Goal: Transaction & Acquisition: Purchase product/service

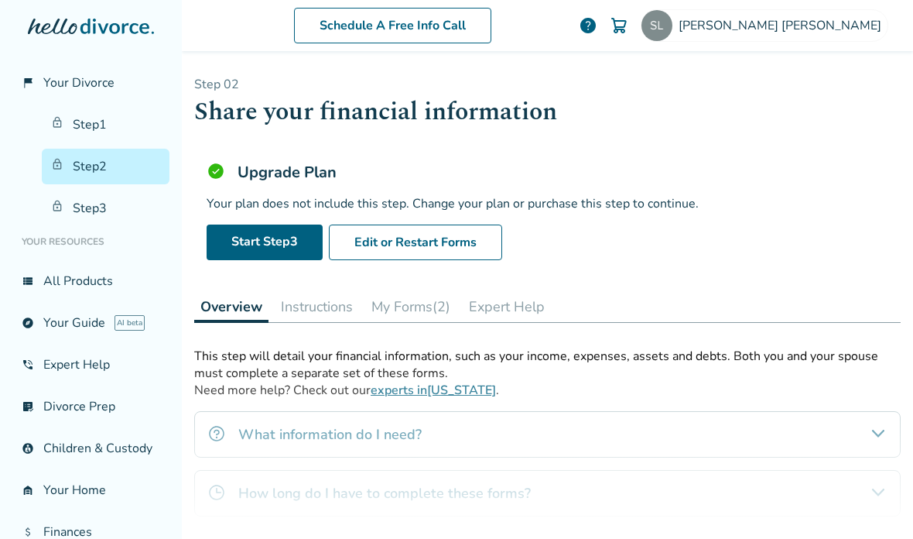
click at [112, 107] on link "Step 1" at bounding box center [106, 125] width 128 height 36
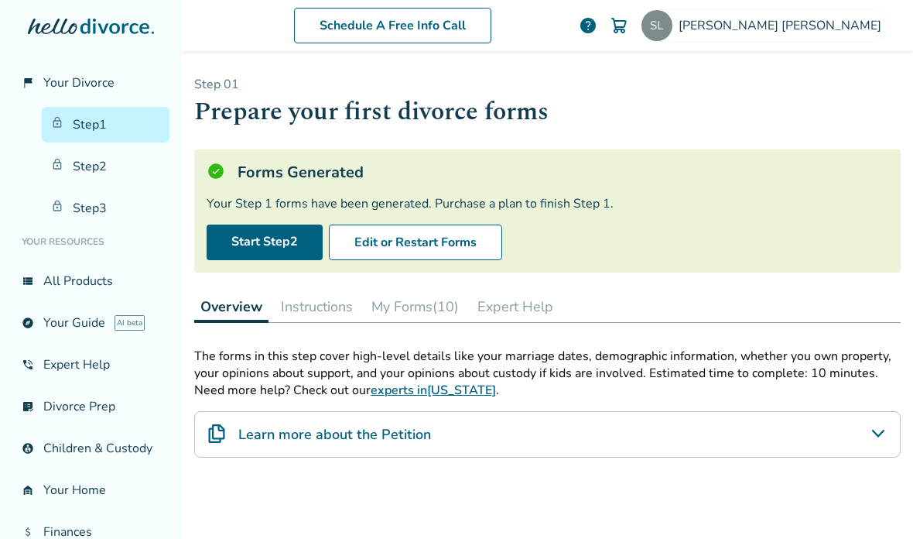
click at [111, 149] on link "Step 2" at bounding box center [106, 167] width 128 height 36
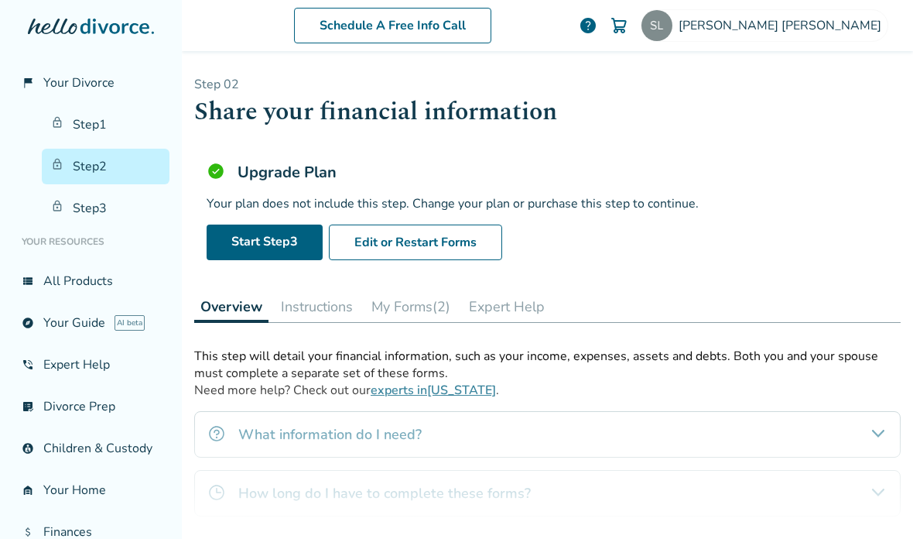
click at [101, 190] on link "Step 3" at bounding box center [106, 208] width 128 height 36
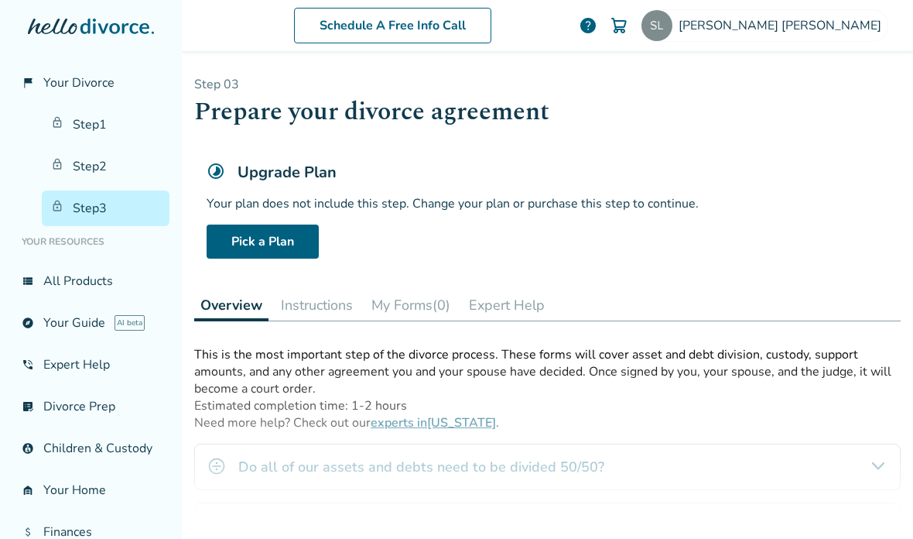
click at [102, 149] on link "Step 2" at bounding box center [106, 167] width 128 height 36
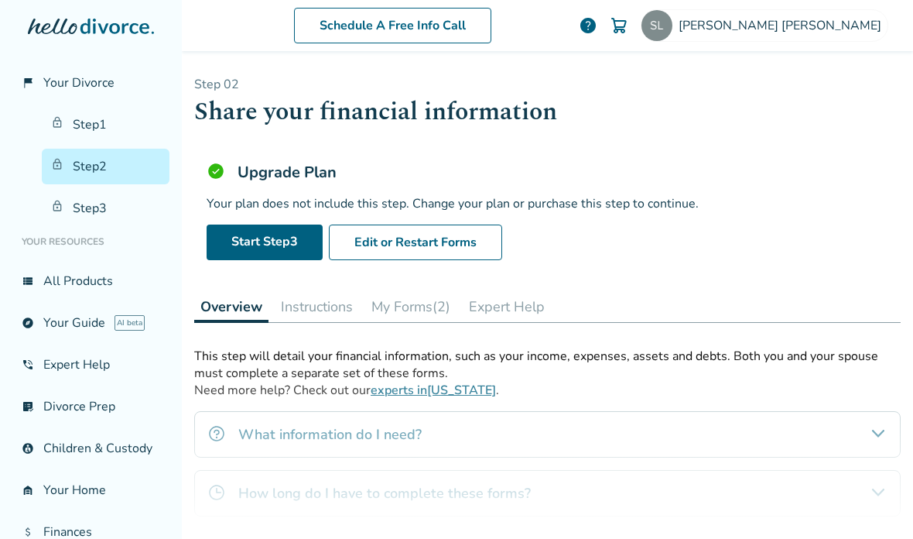
click at [111, 107] on link "Step 1" at bounding box center [106, 125] width 128 height 36
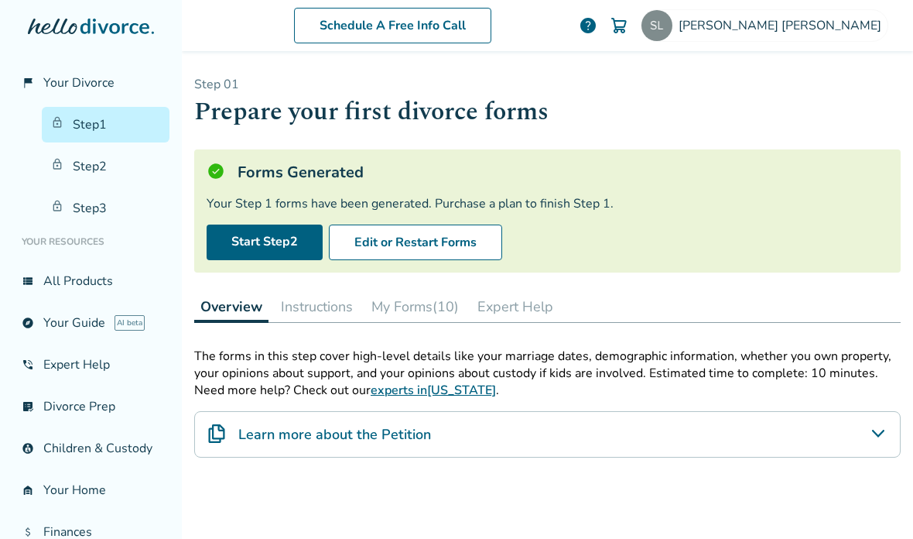
click at [101, 149] on link "Step 2" at bounding box center [106, 167] width 128 height 36
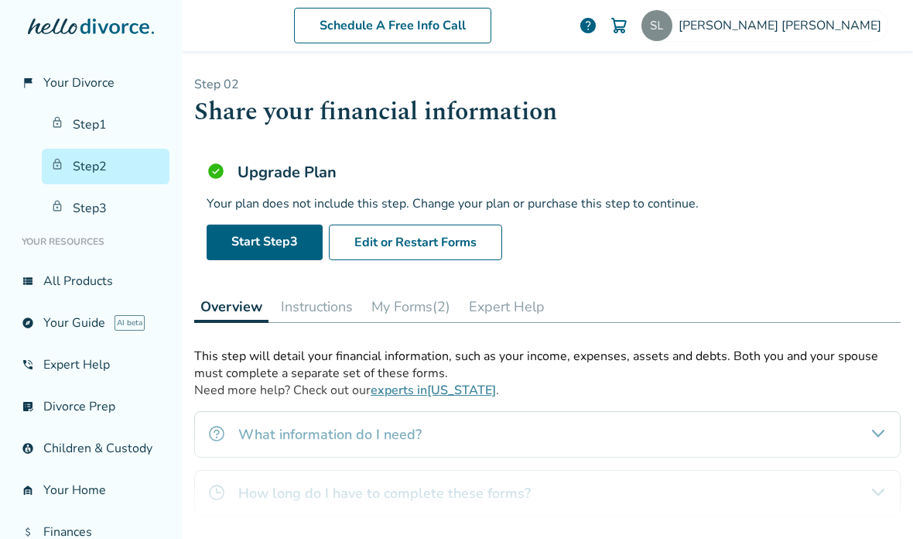
click at [99, 190] on link "Step 3" at bounding box center [106, 208] width 128 height 36
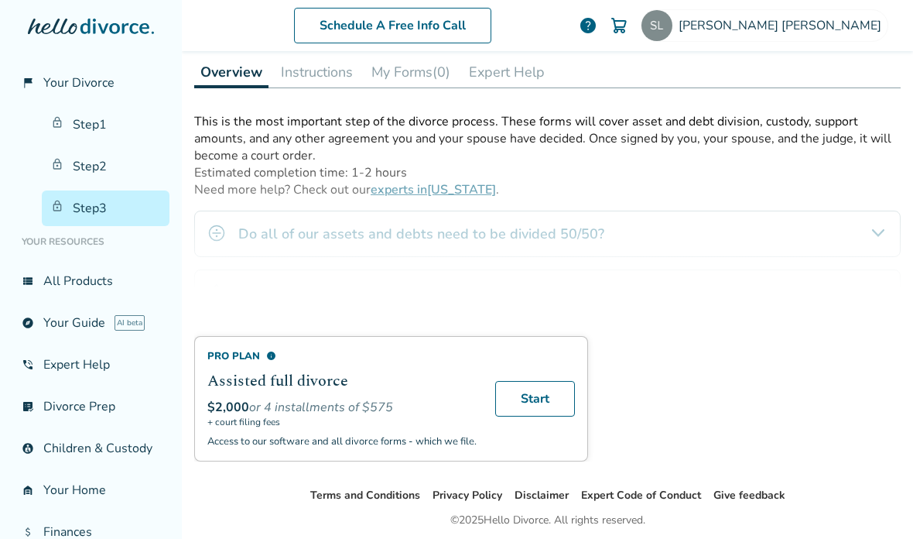
scroll to position [231, 0]
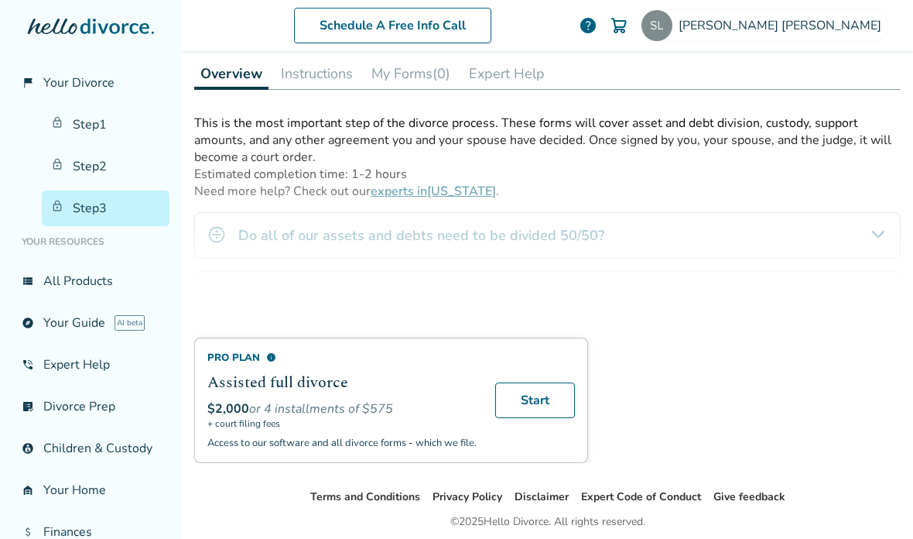
click at [423, 371] on h2 "Assisted full divorce" at bounding box center [341, 382] width 269 height 23
click at [543, 382] on link "Start" at bounding box center [535, 400] width 80 height 36
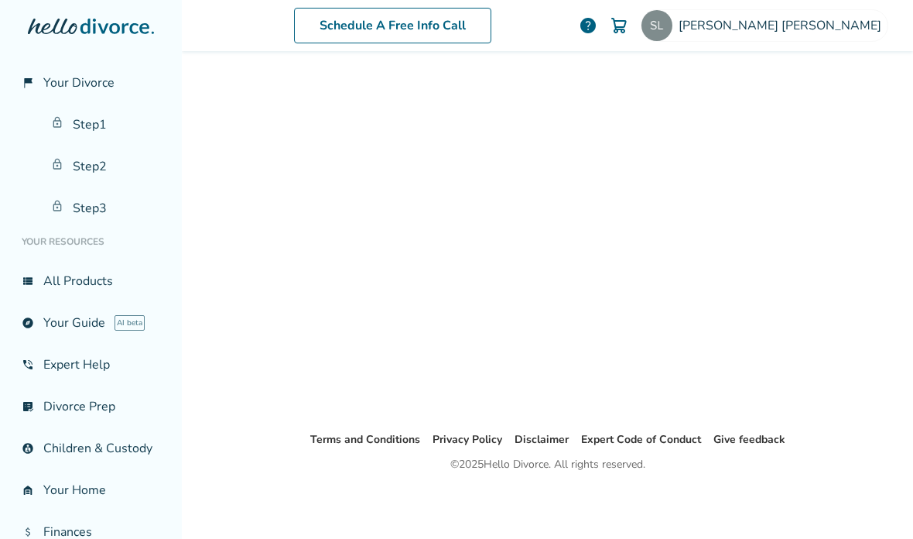
scroll to position [76, 0]
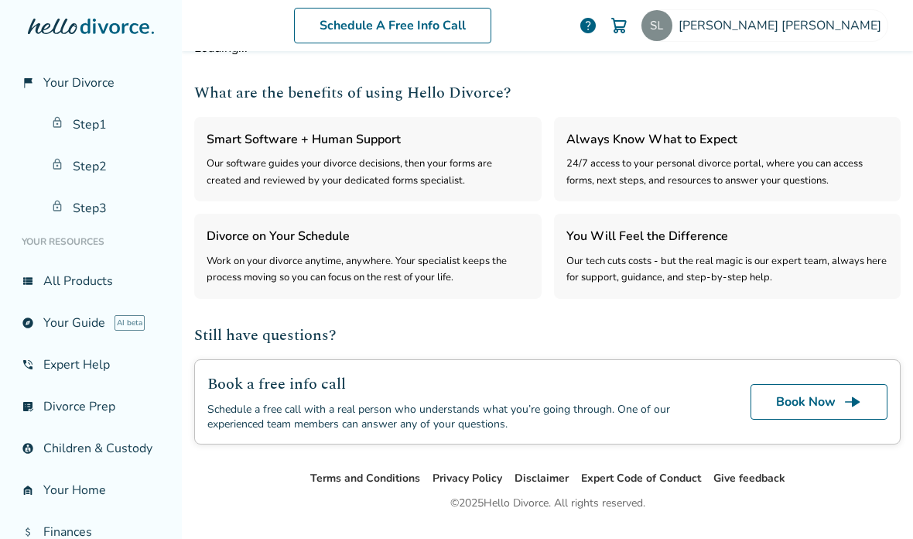
select select "***"
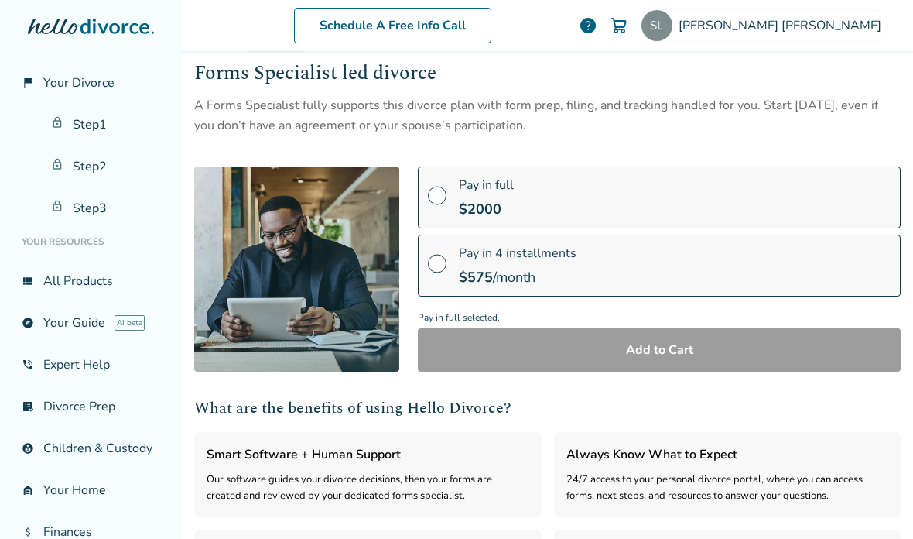
click at [700, 212] on label "Pay in full $ 2000" at bounding box center [659, 197] width 483 height 62
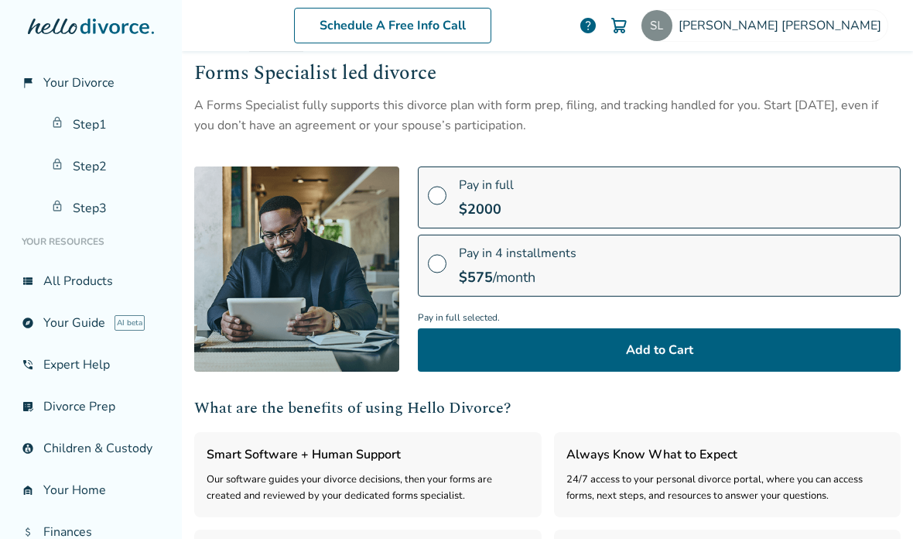
click at [753, 354] on button "Add to Cart" at bounding box center [659, 349] width 483 height 43
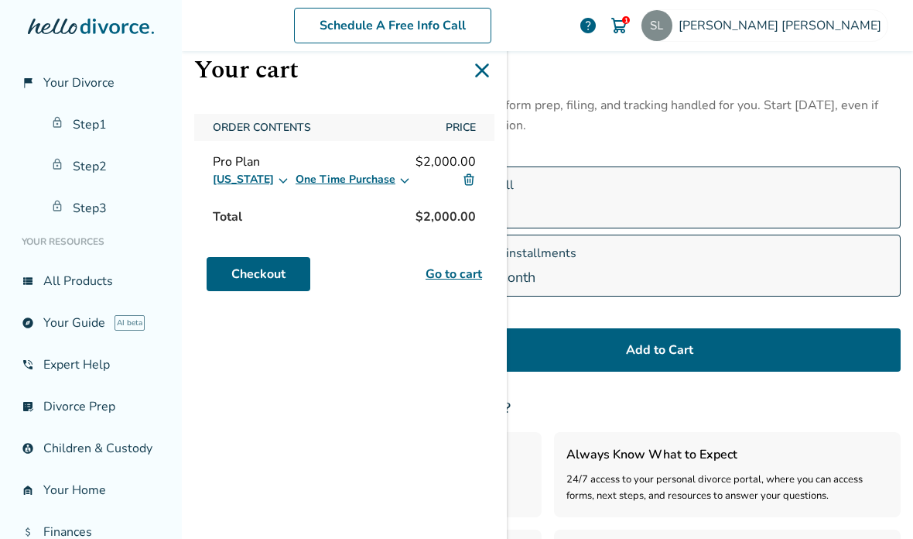
click at [454, 279] on link "Go to cart" at bounding box center [454, 274] width 56 height 19
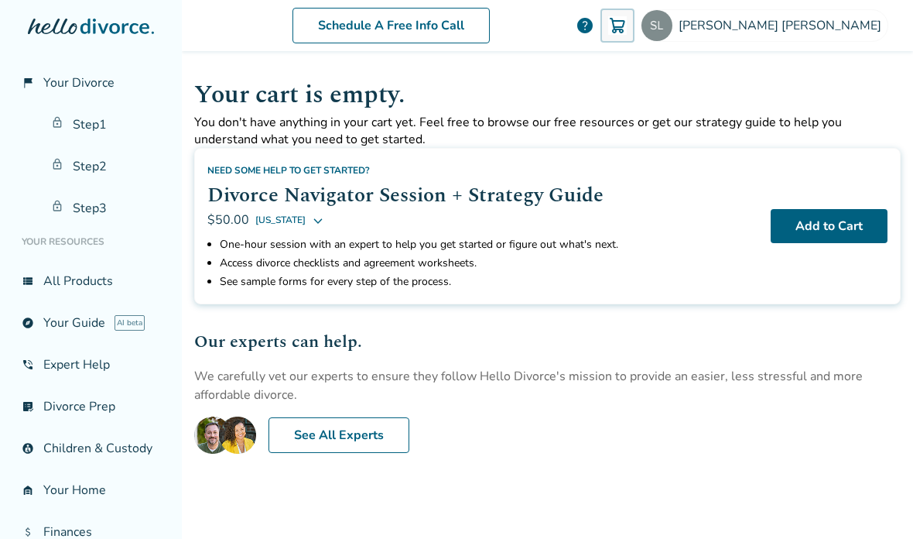
click at [105, 173] on link "Step 2" at bounding box center [106, 167] width 128 height 36
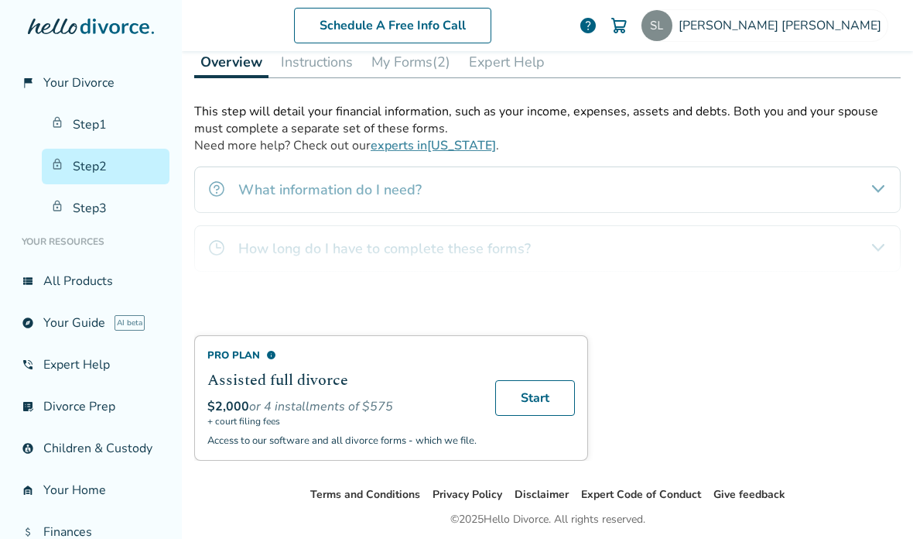
click at [550, 408] on link "Start" at bounding box center [535, 398] width 80 height 36
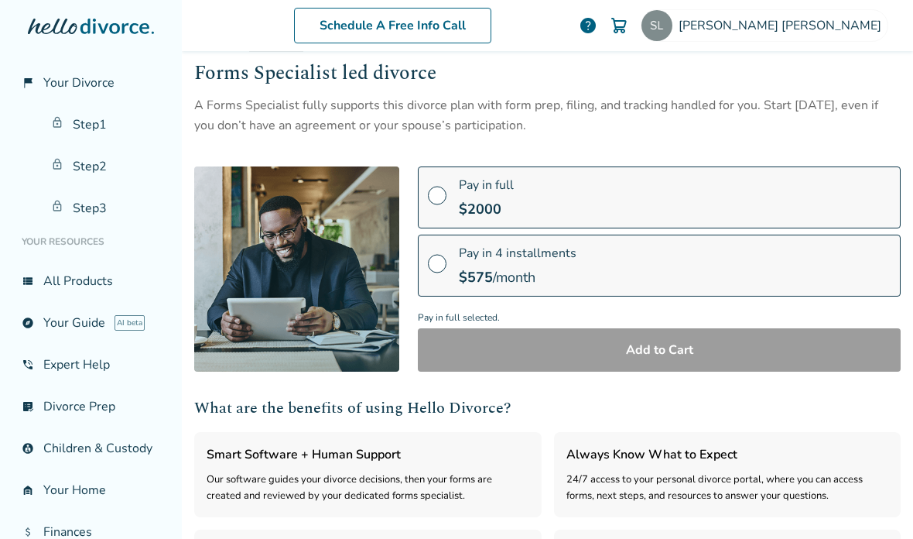
click at [587, 194] on label "Pay in full $ 2000" at bounding box center [659, 197] width 483 height 62
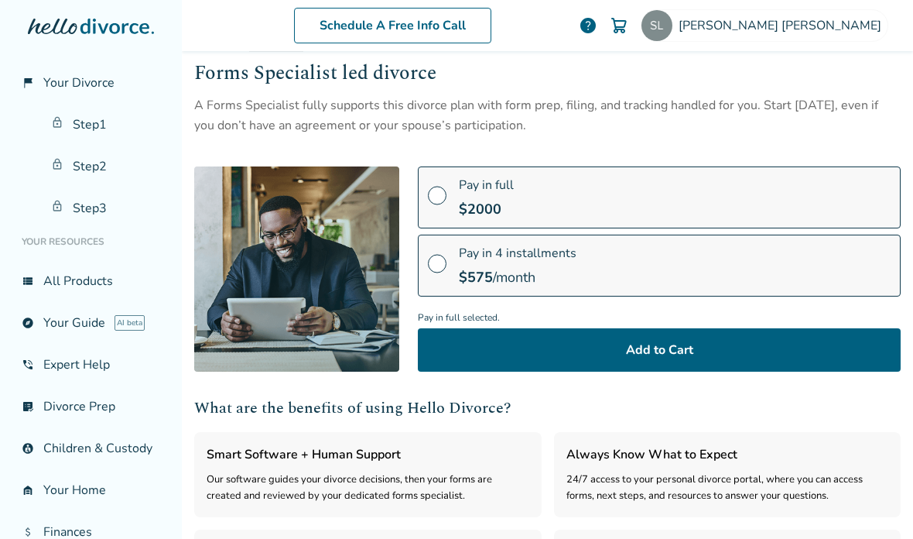
click at [633, 354] on button "Add to Cart" at bounding box center [659, 349] width 483 height 43
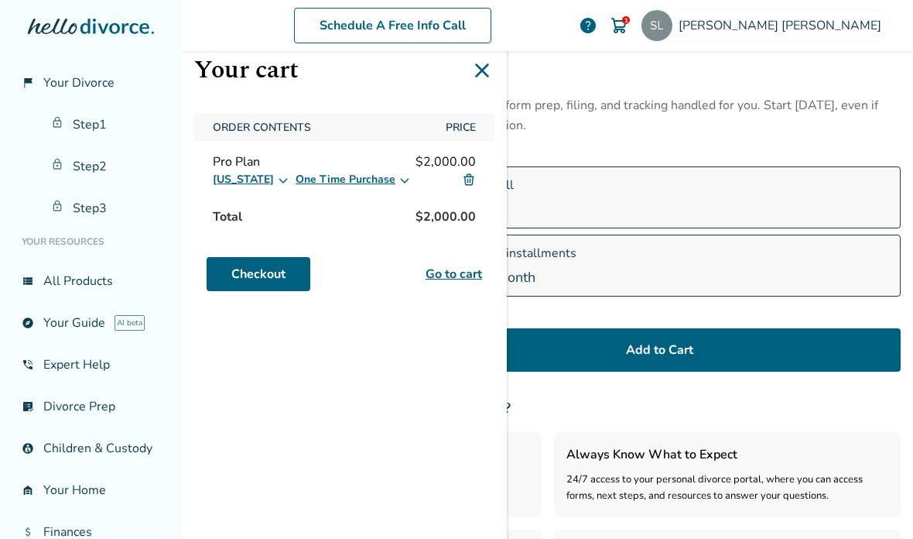
click at [301, 274] on link "Checkout" at bounding box center [259, 274] width 104 height 34
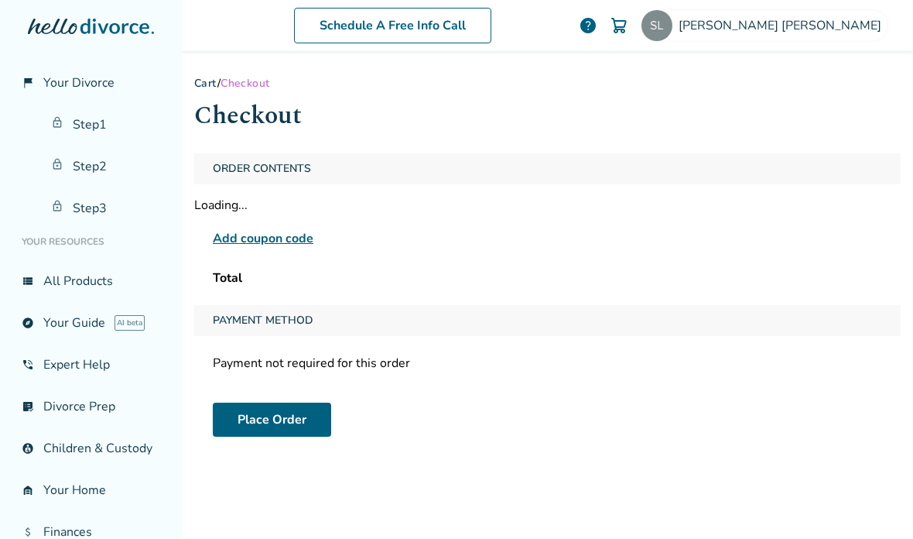
click at [288, 242] on span "Add coupon code" at bounding box center [263, 238] width 101 height 19
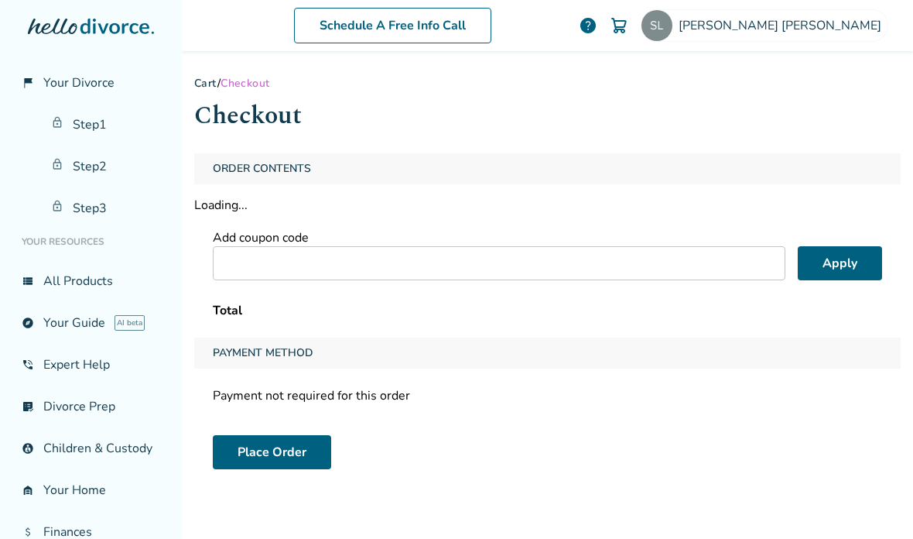
click at [665, 280] on input "text" at bounding box center [499, 263] width 573 height 34
type input "****"
click at [837, 272] on button "Apply" at bounding box center [840, 263] width 84 height 34
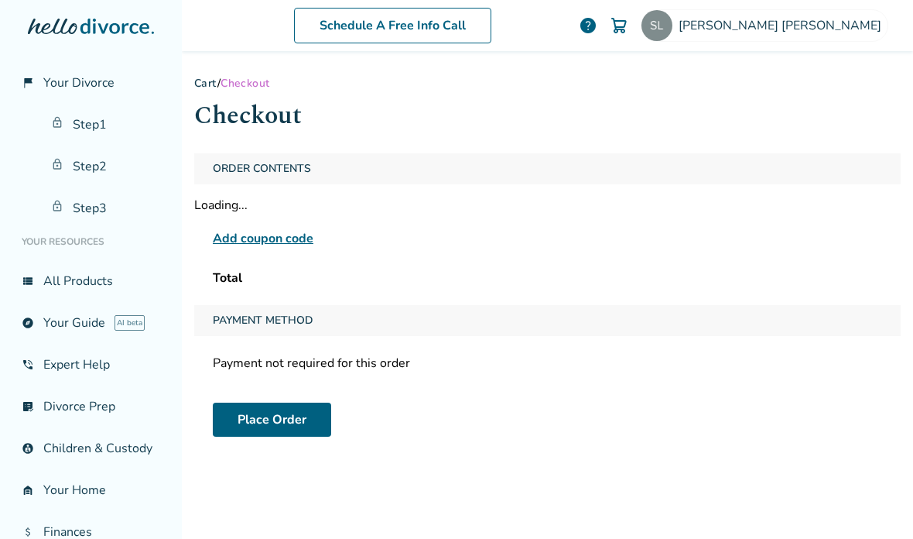
click at [95, 171] on link "Step 2" at bounding box center [106, 167] width 128 height 36
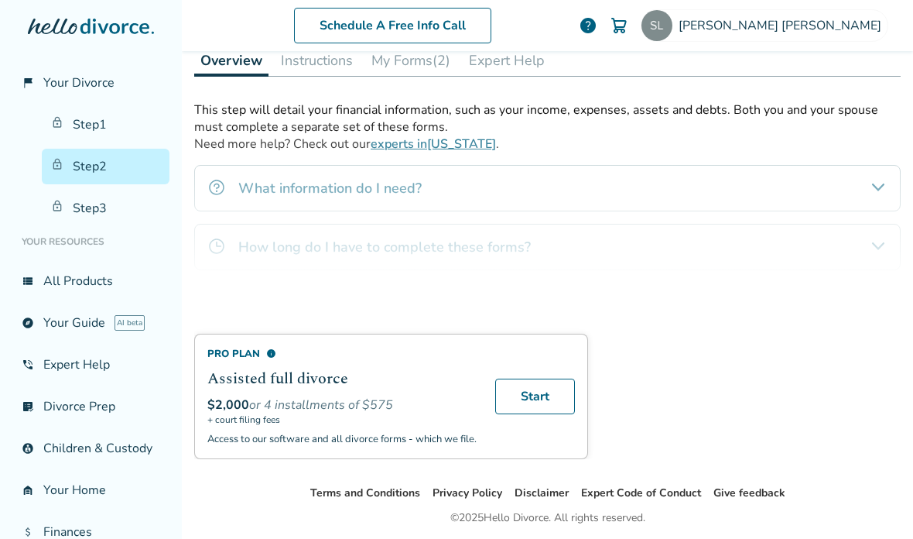
scroll to position [245, 0]
click at [538, 407] on link "Start" at bounding box center [535, 398] width 80 height 36
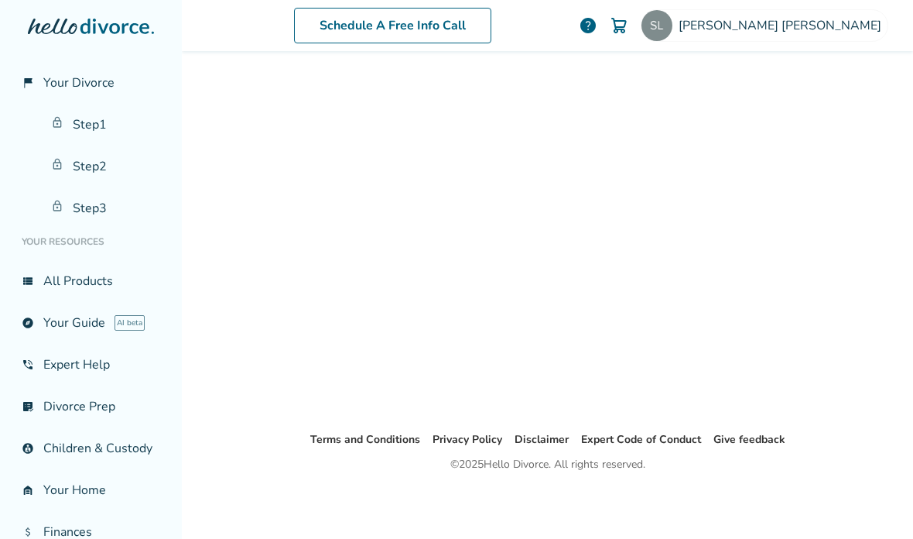
scroll to position [76, 0]
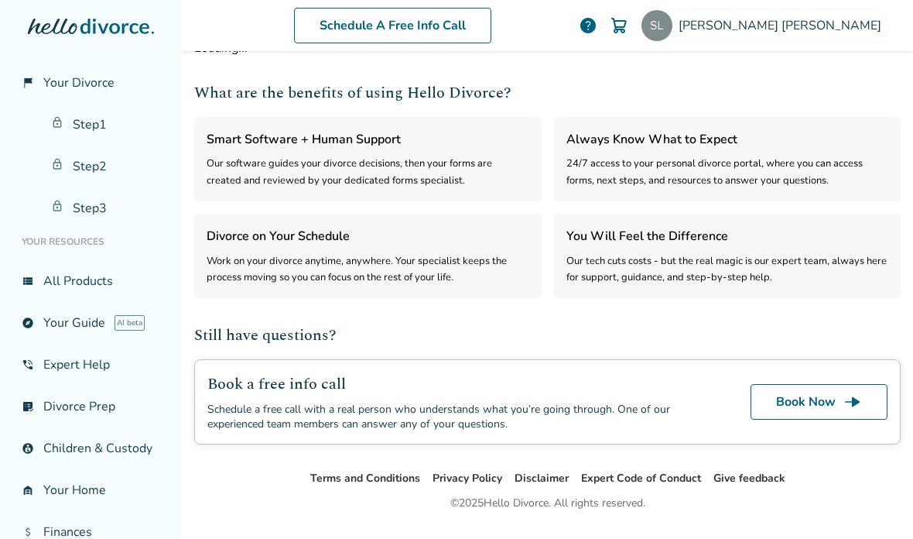
select select "***"
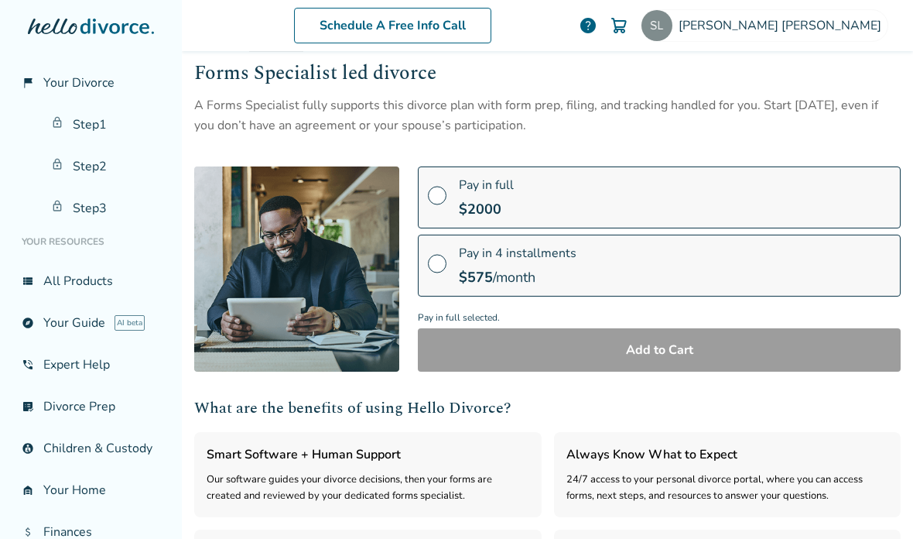
click at [595, 196] on label "Pay in full $ 2000" at bounding box center [659, 197] width 483 height 62
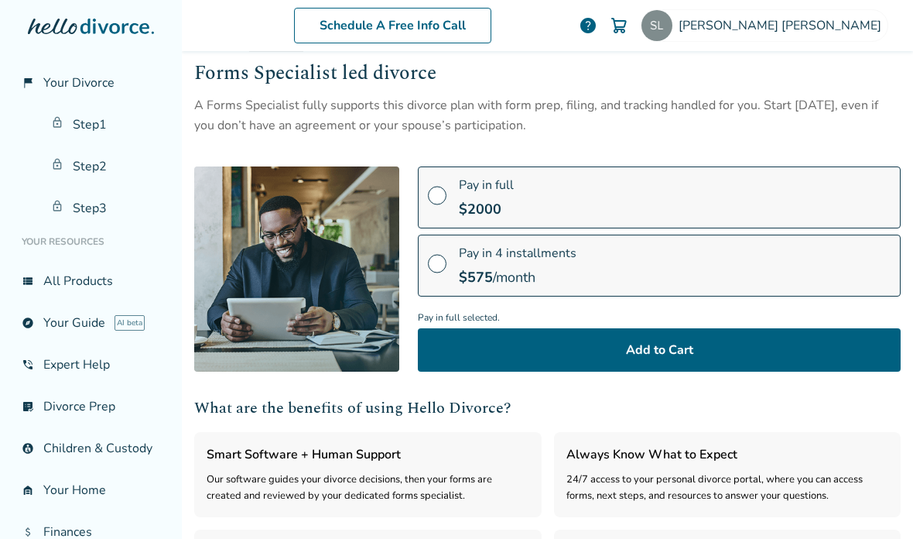
click at [637, 367] on button "Add to Cart" at bounding box center [659, 349] width 483 height 43
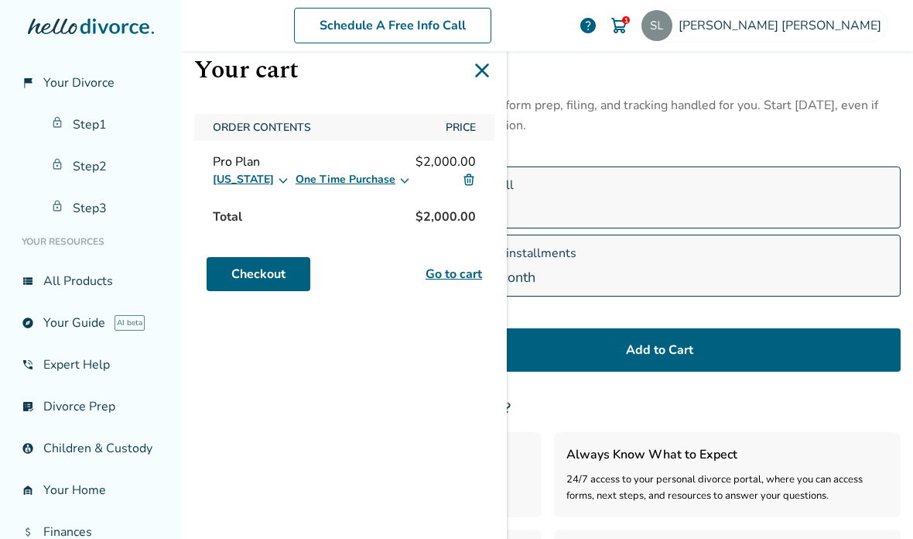
click at [281, 274] on link "Checkout" at bounding box center [259, 274] width 104 height 34
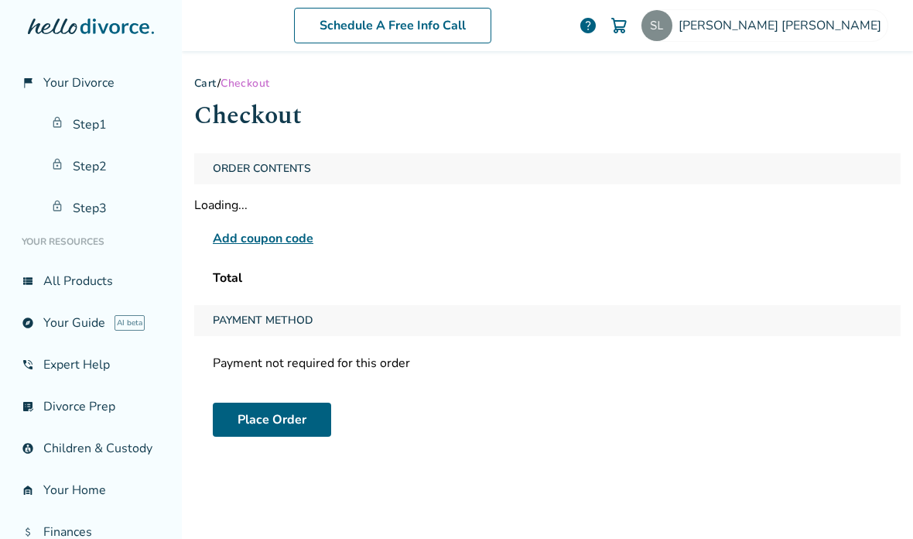
click at [88, 120] on link "Step 1" at bounding box center [106, 125] width 128 height 36
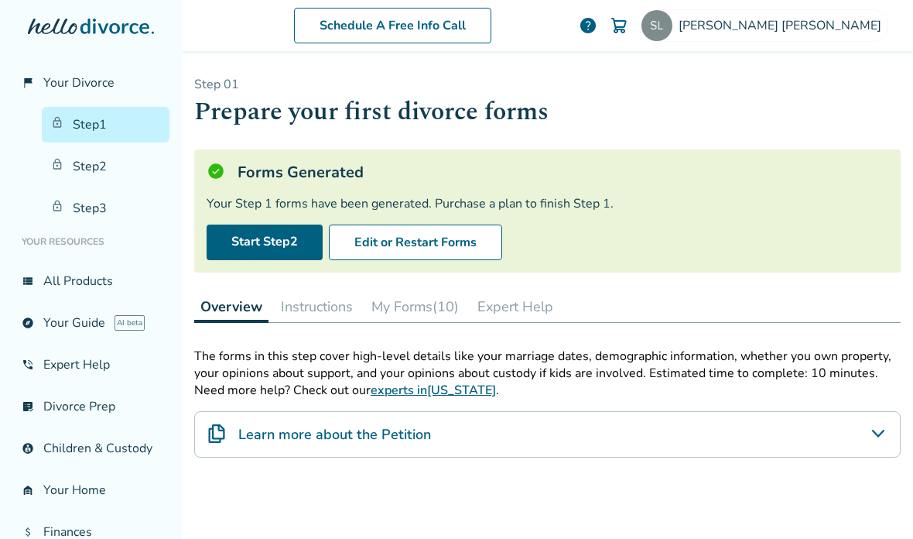
click at [254, 253] on link "Start Step 2" at bounding box center [265, 242] width 116 height 36
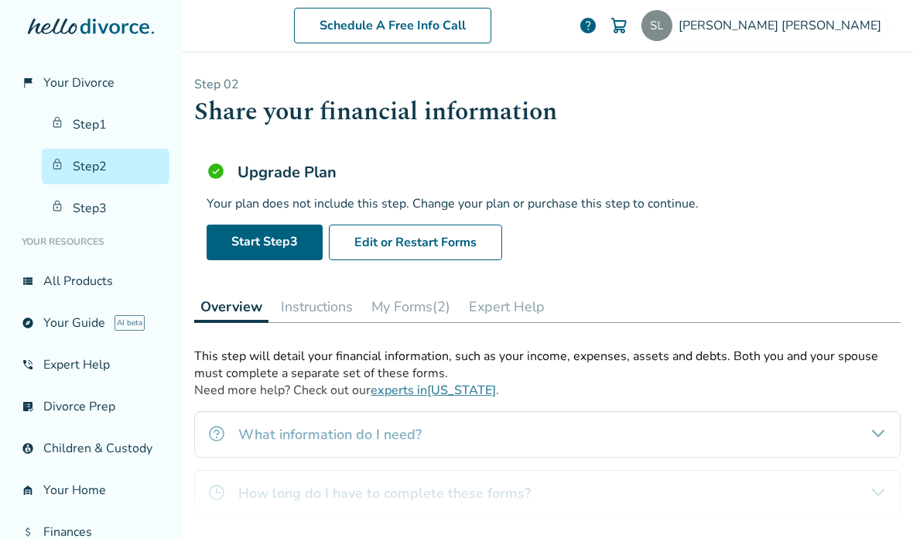
click at [282, 247] on link "Start Step 3" at bounding box center [265, 242] width 116 height 36
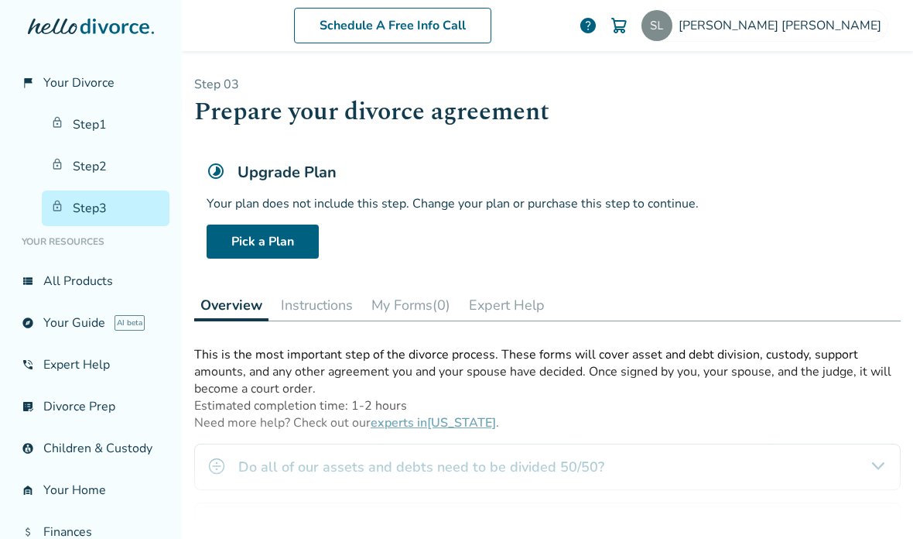
click at [284, 248] on link "Pick a Plan" at bounding box center [263, 241] width 112 height 34
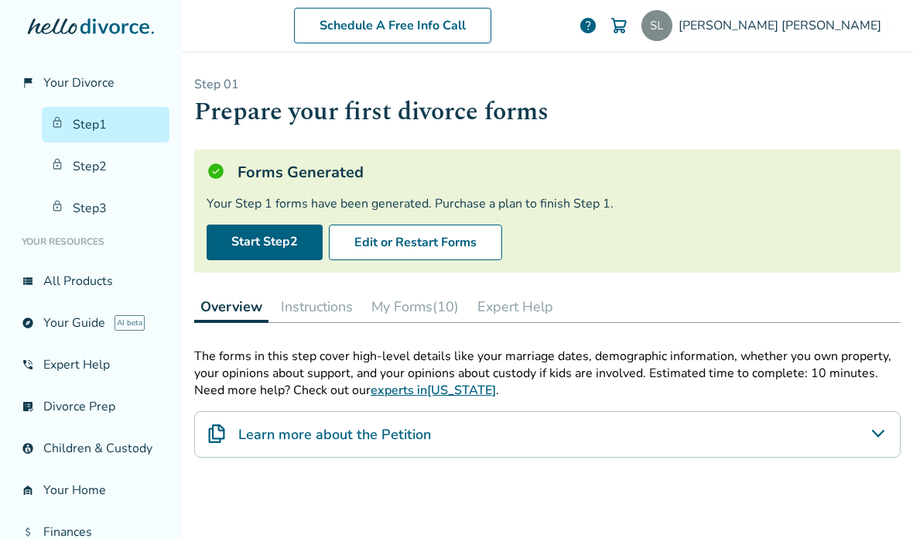
scroll to position [76, 0]
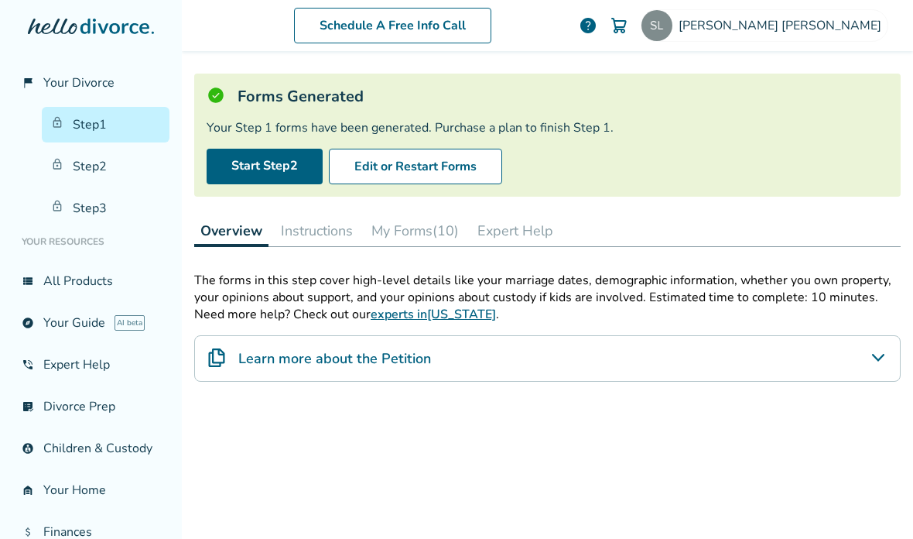
click at [280, 176] on link "Start Step 2" at bounding box center [265, 167] width 116 height 36
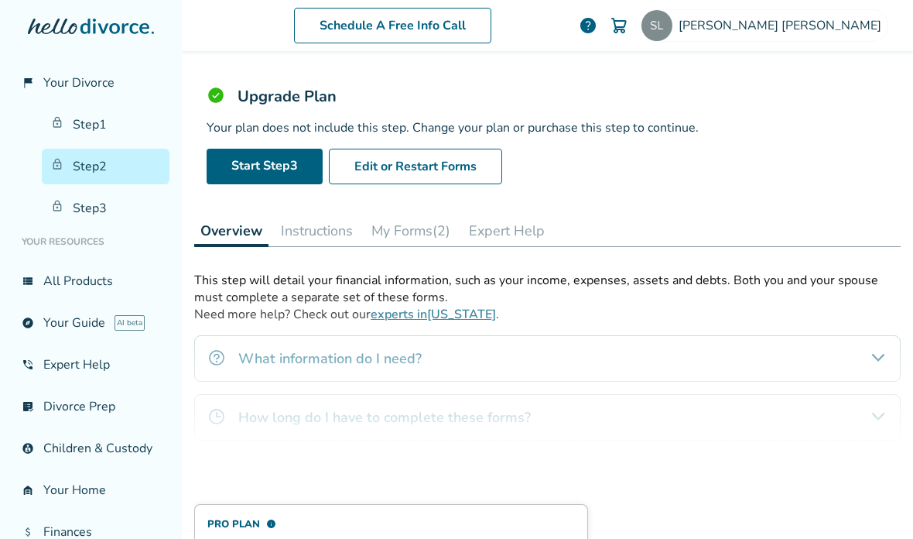
click at [279, 168] on link "Start Step 3" at bounding box center [265, 167] width 116 height 36
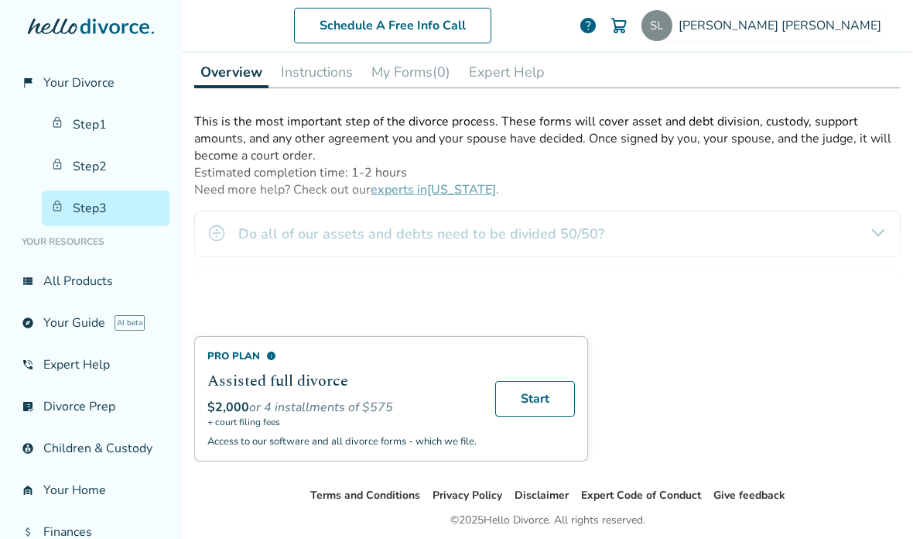
scroll to position [231, 0]
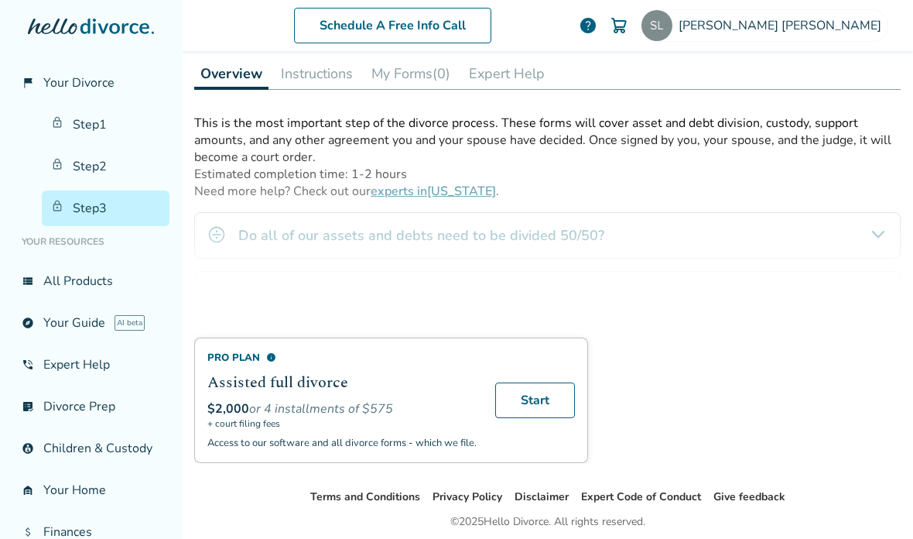
click at [546, 405] on link "Start" at bounding box center [535, 400] width 80 height 36
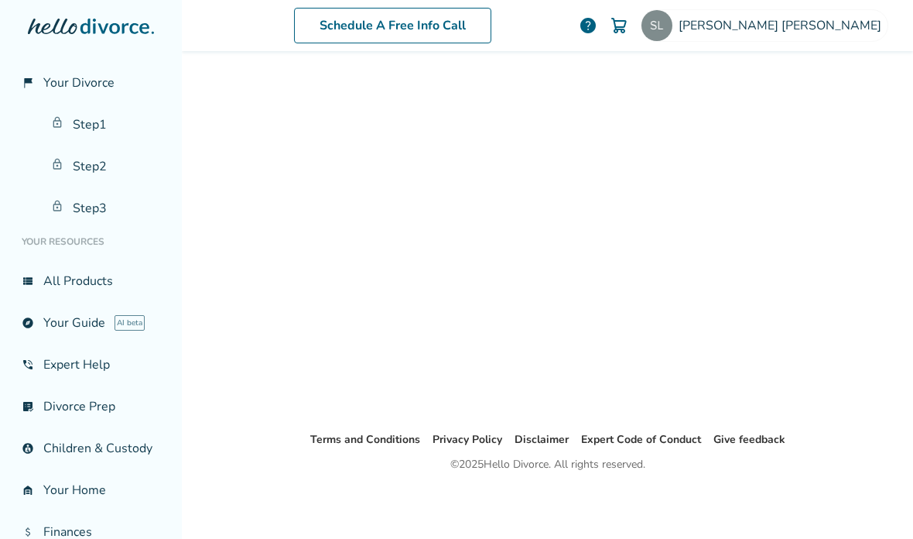
scroll to position [76, 0]
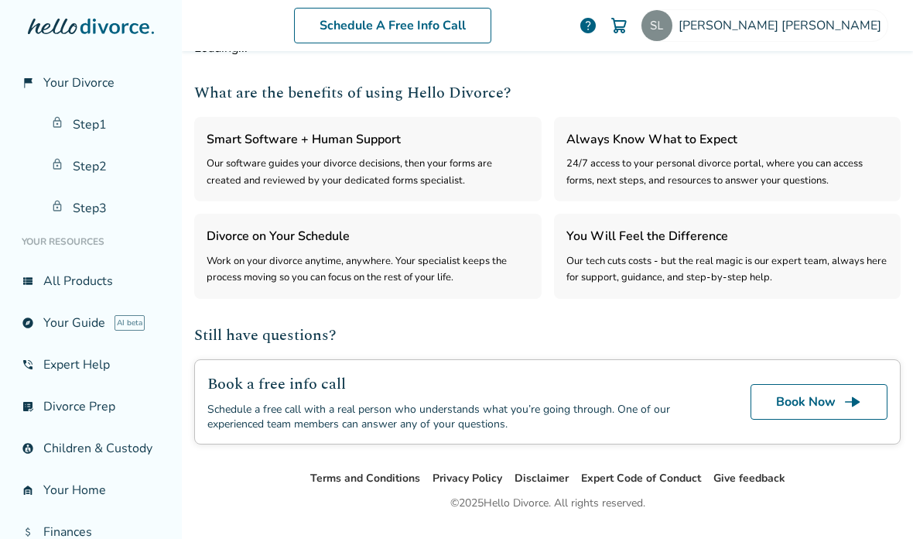
select select "***"
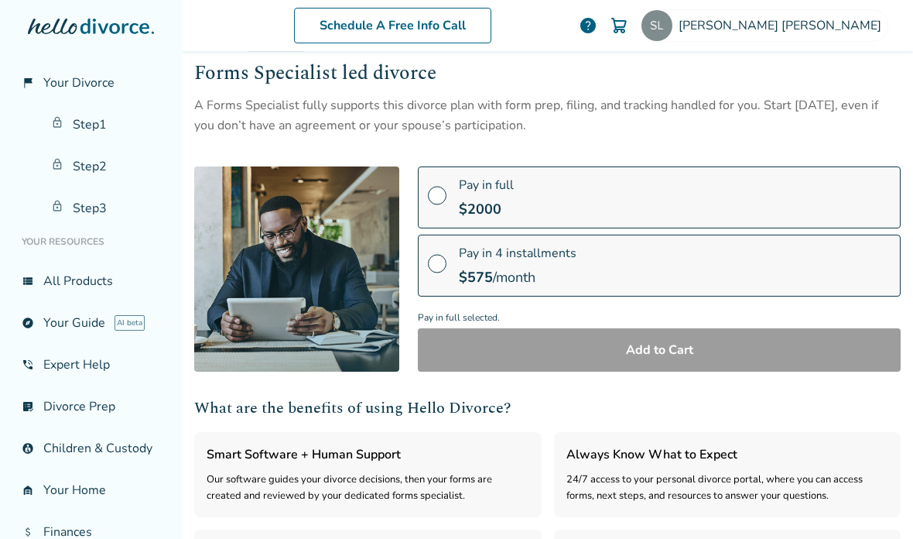
click at [666, 186] on label "Pay in full $ 2000" at bounding box center [659, 197] width 483 height 62
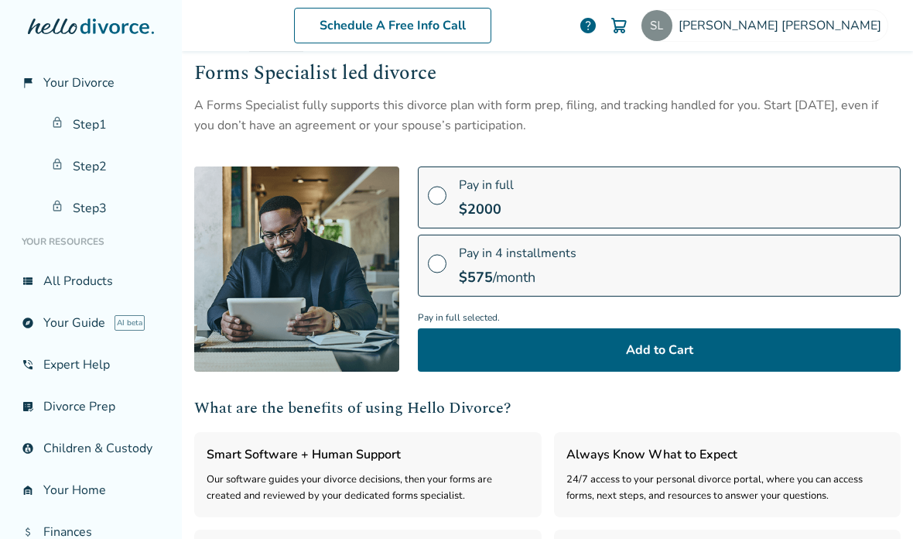
click at [711, 344] on button "Add to Cart" at bounding box center [659, 349] width 483 height 43
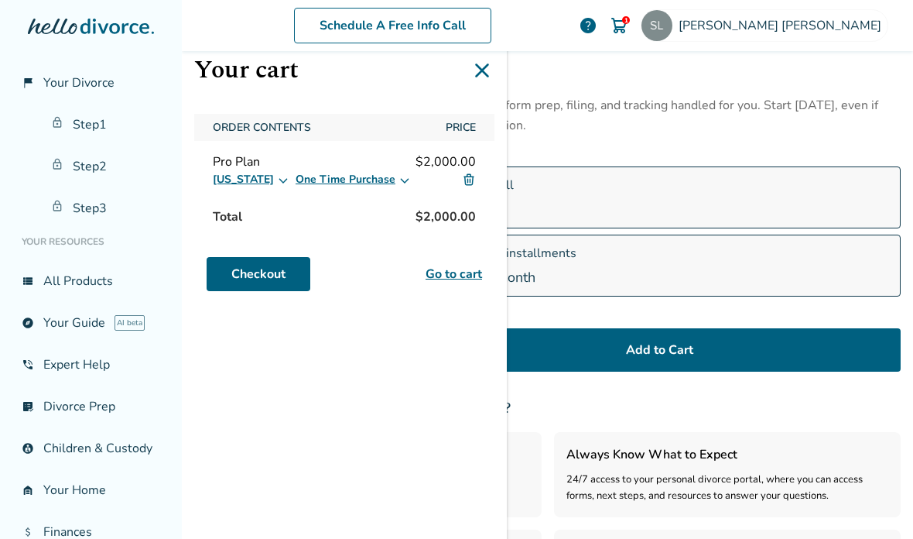
click at [462, 280] on link "Go to cart" at bounding box center [454, 274] width 56 height 19
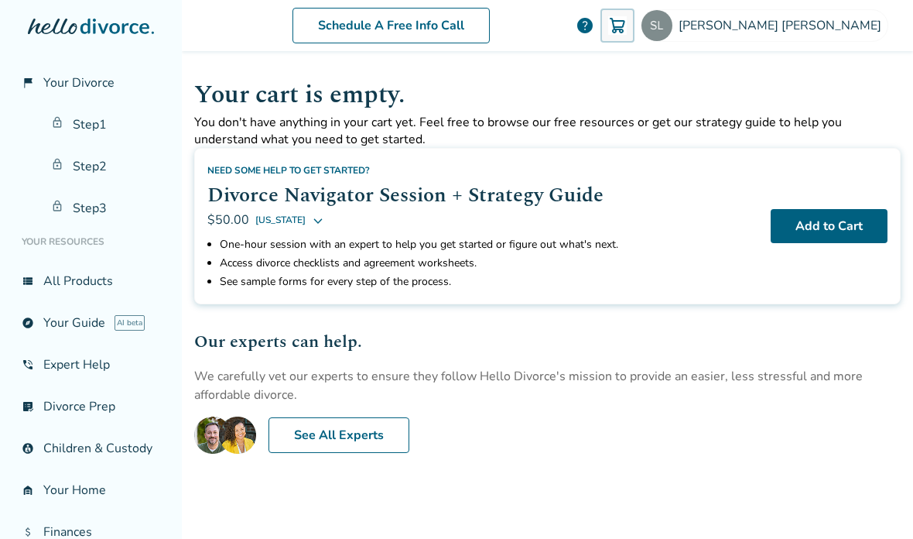
click at [826, 224] on button "Add to Cart" at bounding box center [829, 226] width 117 height 34
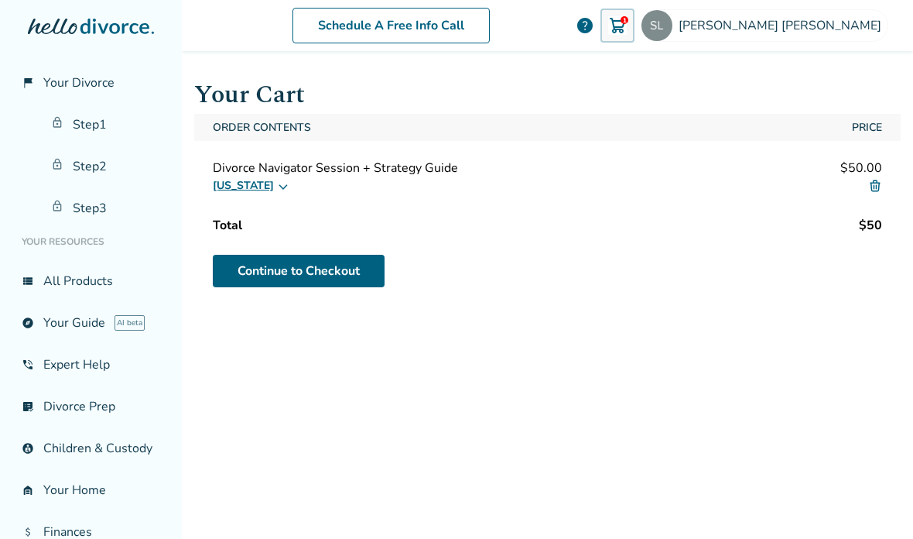
click at [878, 184] on img at bounding box center [875, 186] width 14 height 14
click at [876, 193] on img at bounding box center [875, 186] width 14 height 14
click at [875, 187] on img at bounding box center [875, 186] width 14 height 14
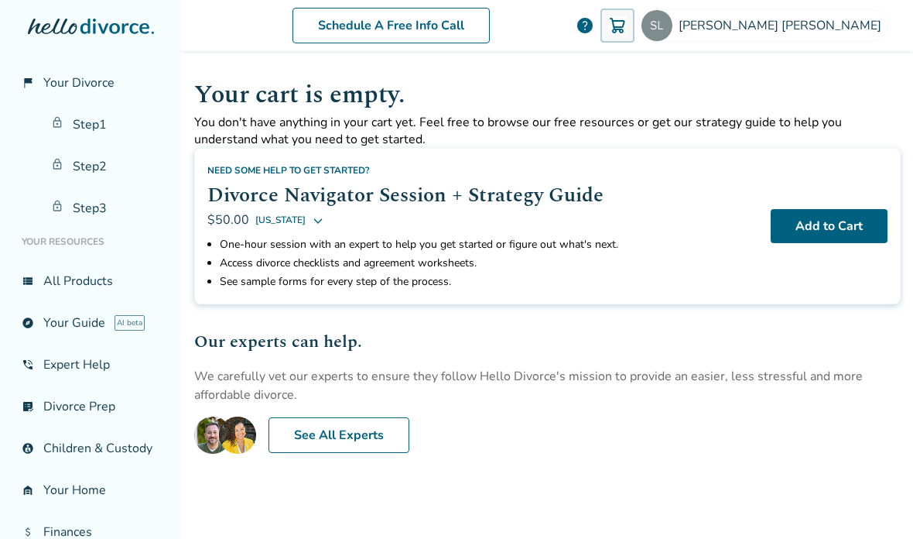
click at [872, 191] on div "Add to Cart" at bounding box center [829, 226] width 117 height 130
click at [94, 87] on span "Your Divorce" at bounding box center [78, 82] width 71 height 17
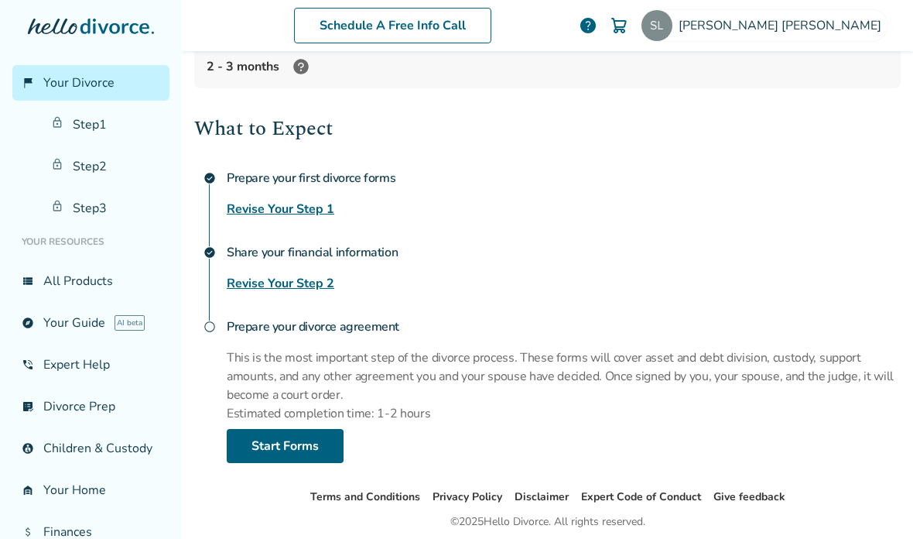
scroll to position [149, 0]
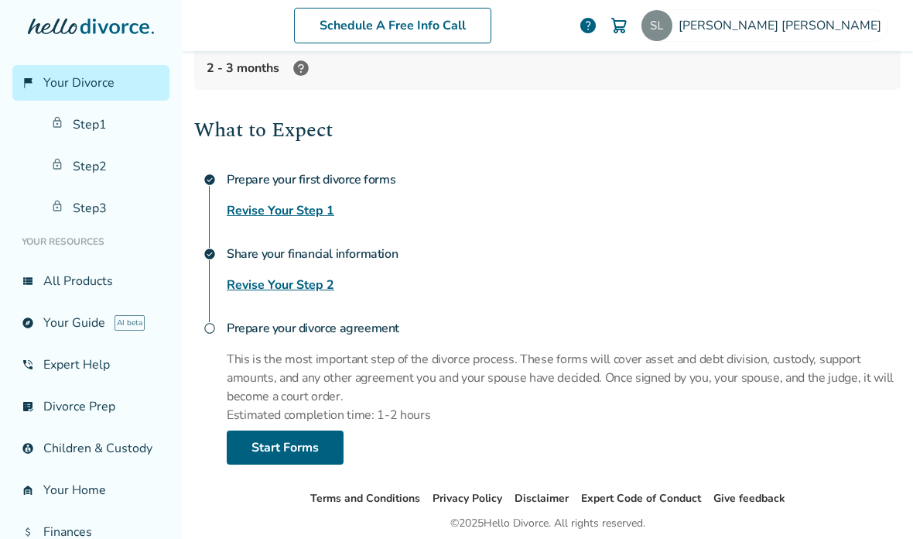
click at [325, 448] on link "Start Forms" at bounding box center [285, 447] width 117 height 34
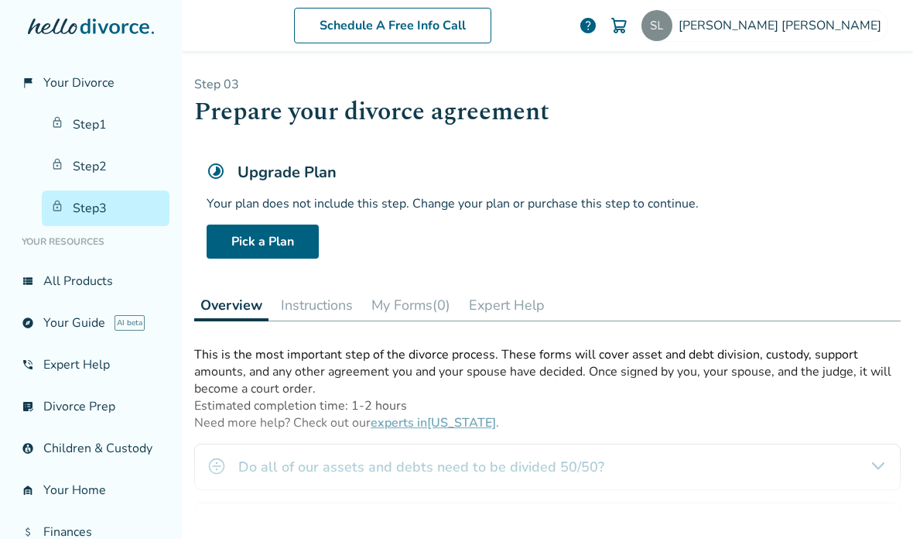
click at [280, 243] on link "Pick a Plan" at bounding box center [263, 241] width 112 height 34
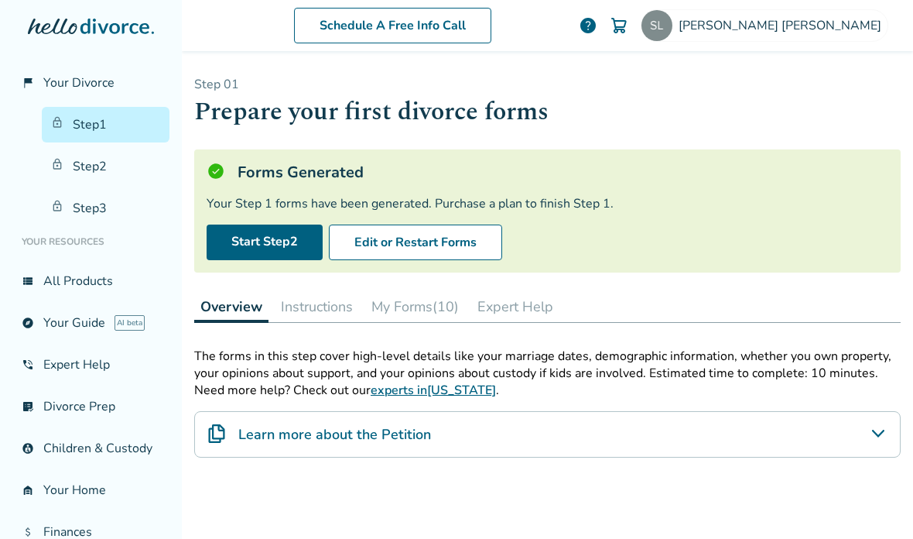
scroll to position [76, 0]
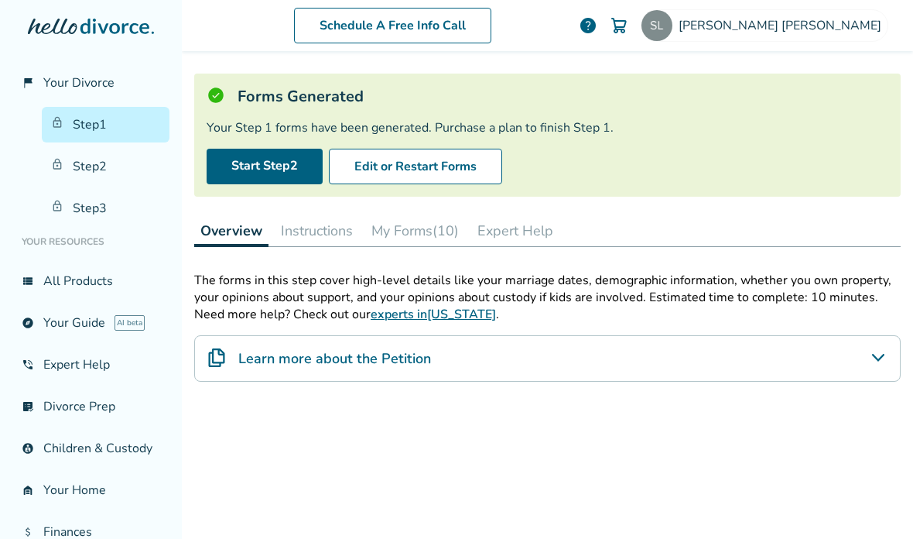
click at [282, 176] on link "Start Step 2" at bounding box center [265, 167] width 116 height 36
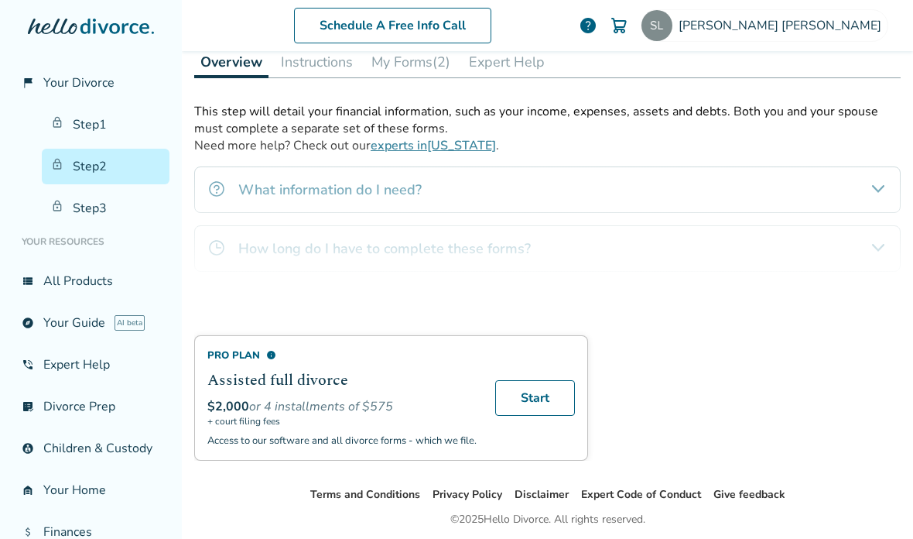
scroll to position [245, 0]
click at [424, 389] on h2 "Assisted full divorce" at bounding box center [341, 379] width 269 height 23
click at [132, 458] on link "account_child Children & Custody" at bounding box center [90, 448] width 157 height 36
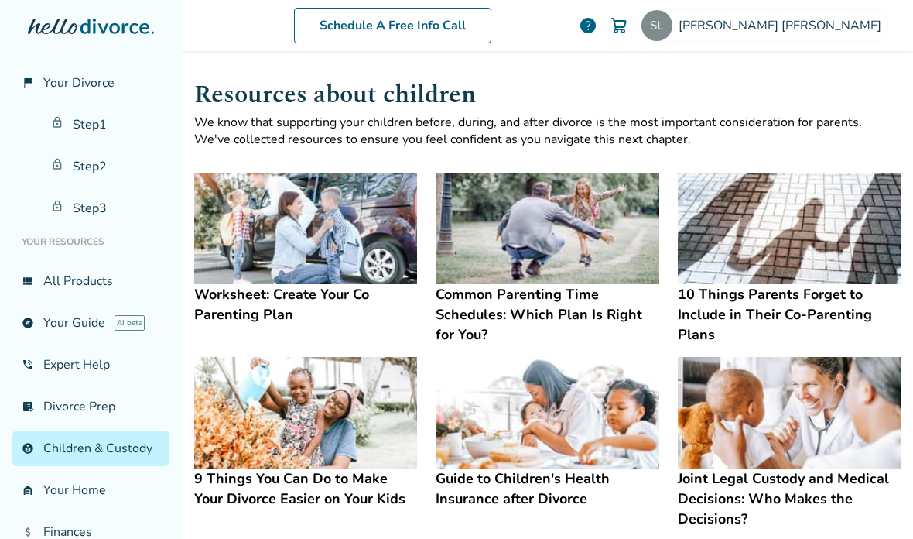
click at [854, 28] on span "Starlin Lopez" at bounding box center [783, 25] width 209 height 17
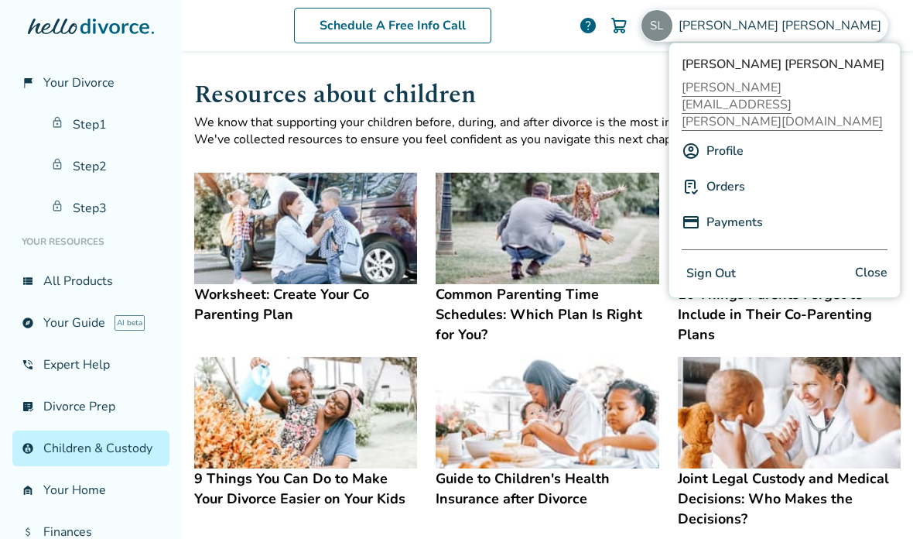
click at [737, 172] on link "Orders" at bounding box center [726, 186] width 39 height 29
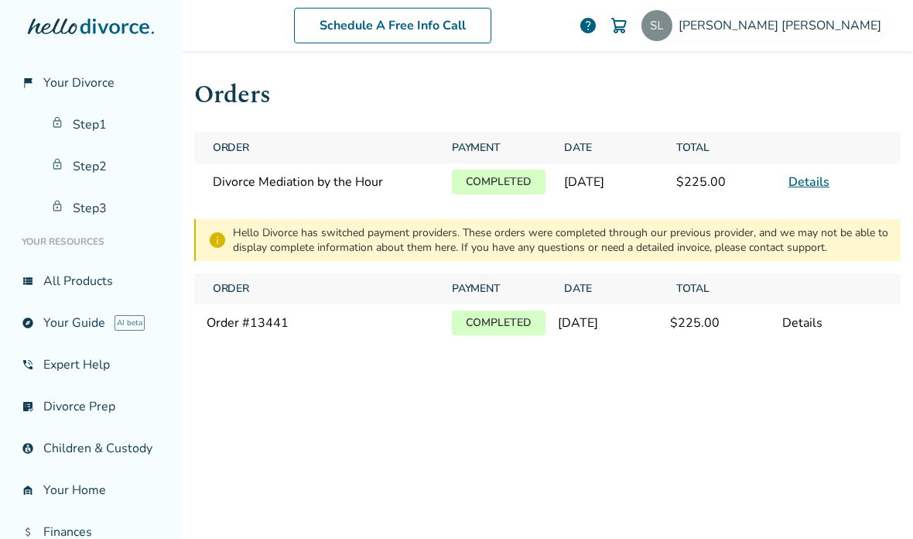
click at [628, 22] on img at bounding box center [619, 25] width 19 height 19
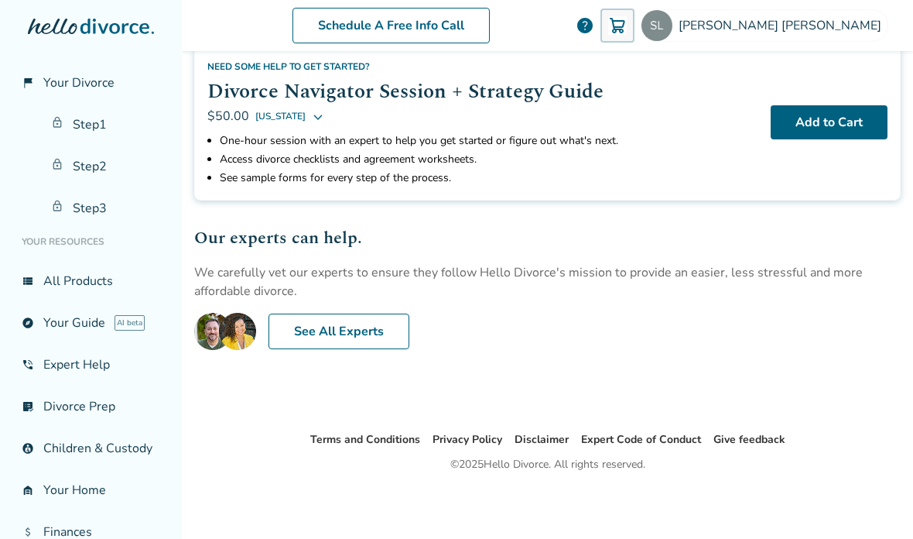
click at [378, 336] on link "See All Experts" at bounding box center [339, 331] width 141 height 36
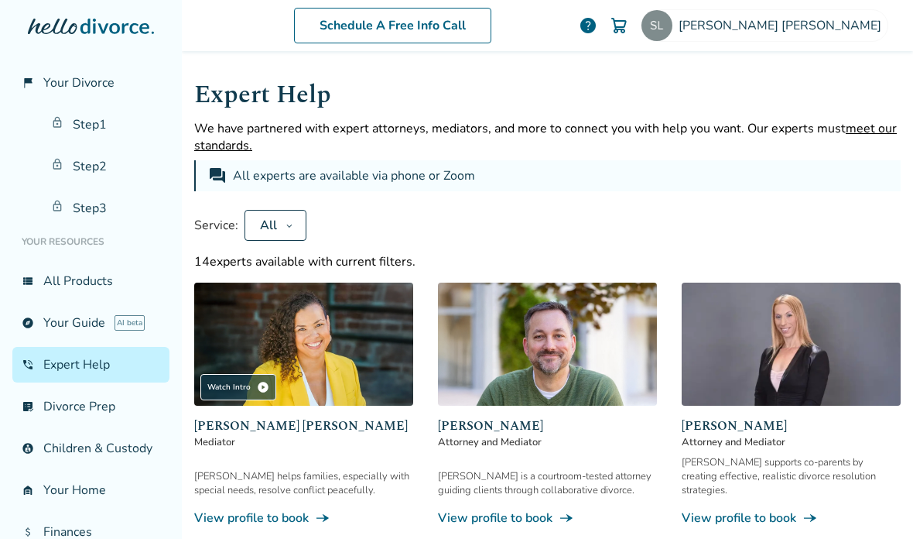
click at [628, 27] on img at bounding box center [619, 25] width 19 height 19
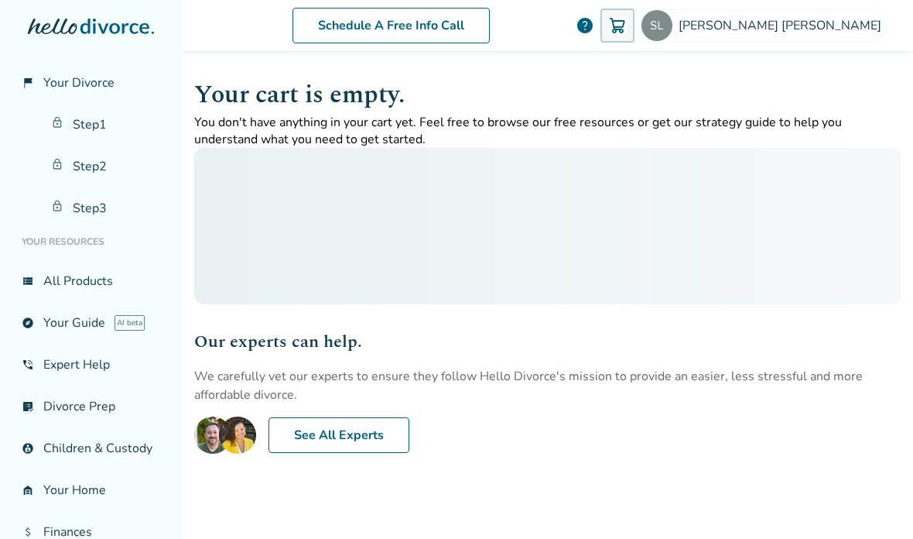
click at [627, 34] on img at bounding box center [617, 25] width 19 height 19
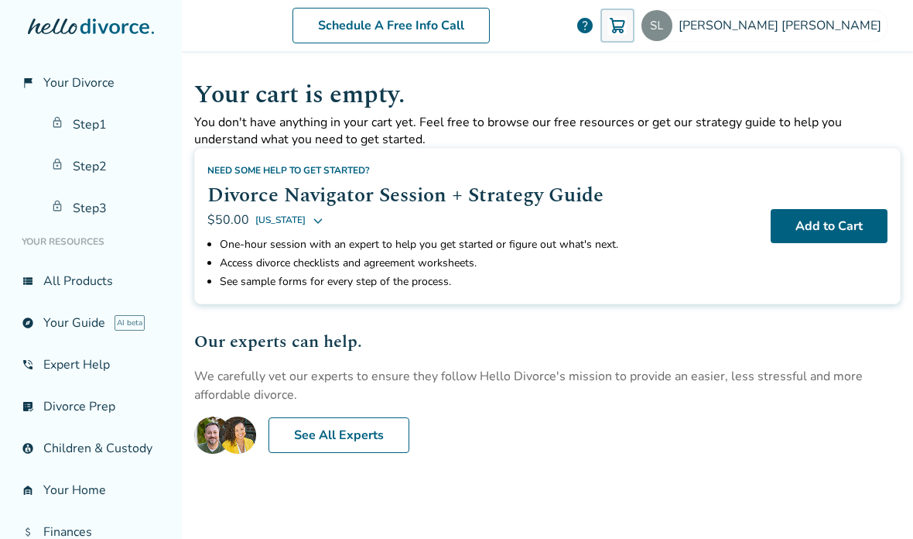
click at [106, 125] on link "Step 1" at bounding box center [106, 125] width 128 height 36
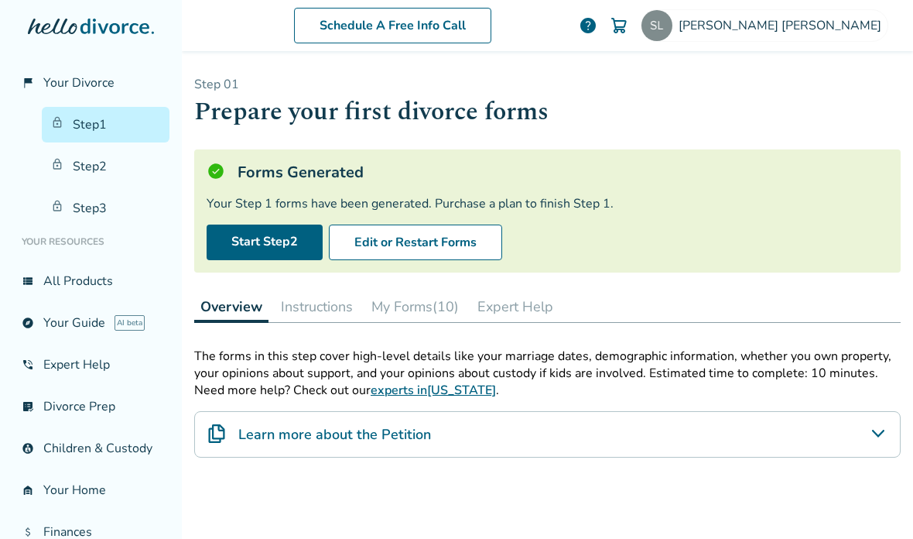
click at [279, 248] on link "Start Step 2" at bounding box center [265, 242] width 116 height 36
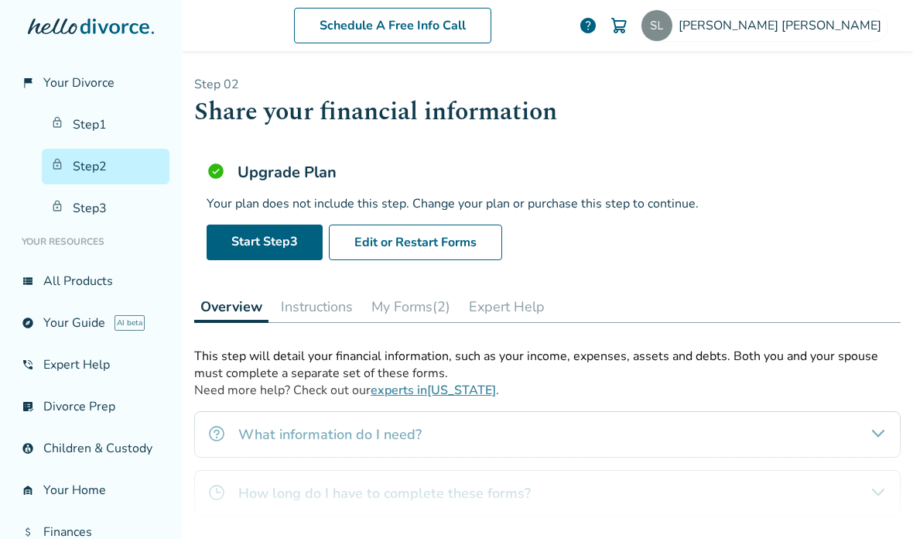
click at [642, 243] on div "Start Step 3 Edit or Restart Forms" at bounding box center [548, 242] width 682 height 36
click at [321, 320] on button "Instructions" at bounding box center [317, 306] width 84 height 31
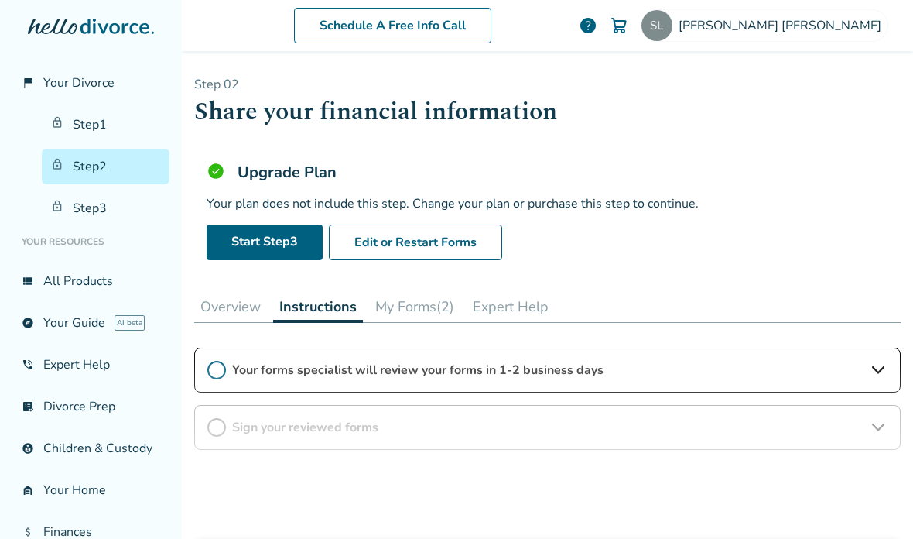
click at [419, 321] on button "My Forms (2)" at bounding box center [414, 306] width 91 height 31
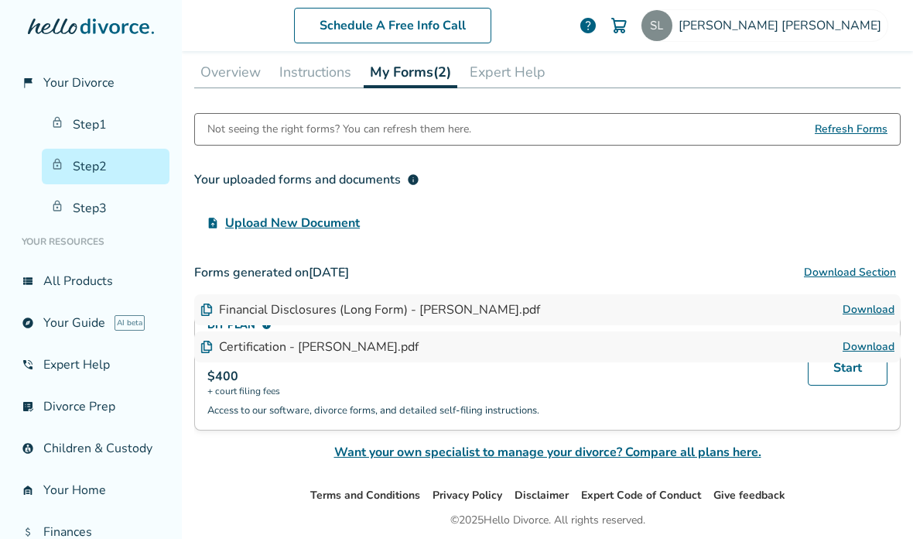
scroll to position [233, 0]
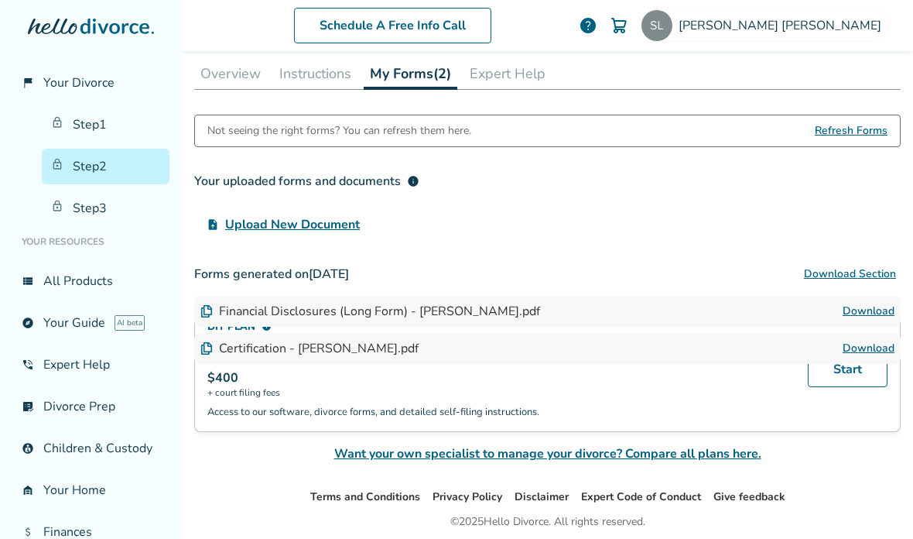
click at [474, 317] on div "Financial Disclosures (Long Form) - [PERSON_NAME].pdf" at bounding box center [370, 311] width 340 height 17
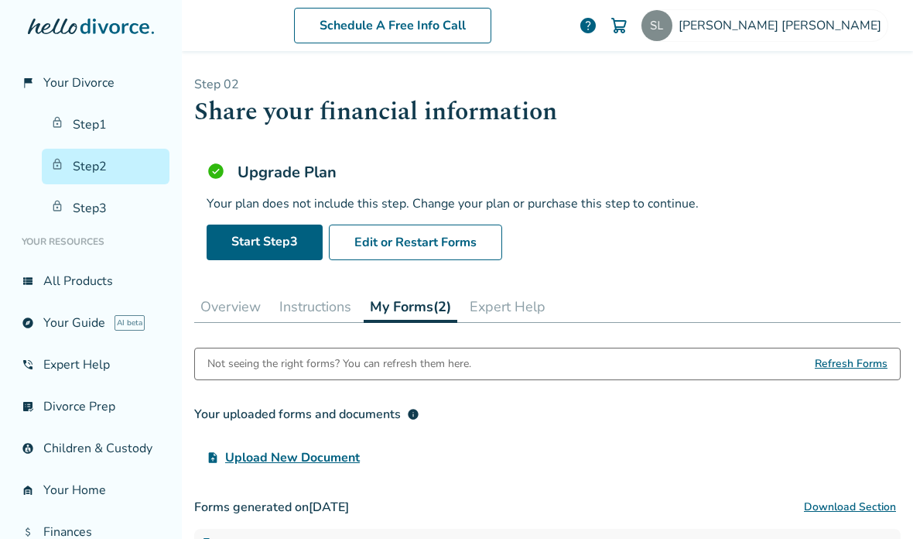
scroll to position [0, 0]
click at [330, 313] on button "Instructions" at bounding box center [315, 306] width 84 height 31
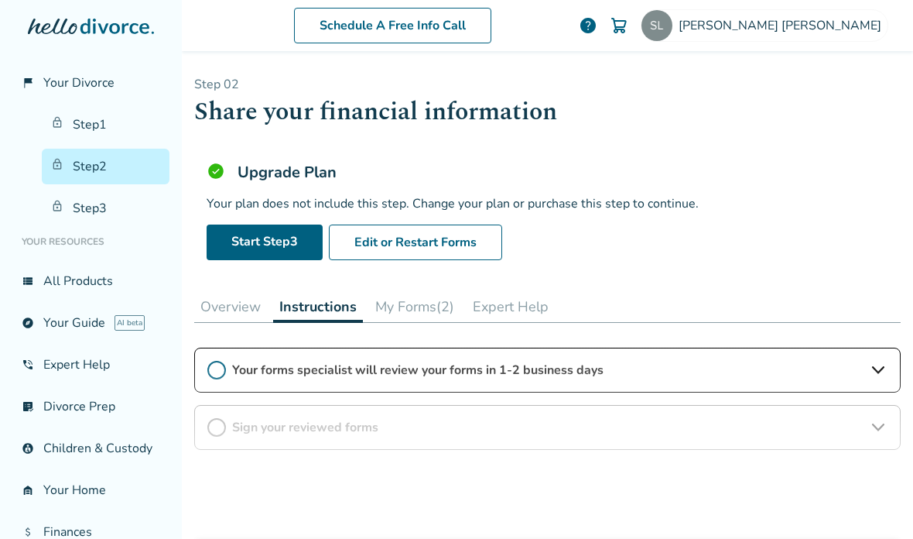
click at [519, 313] on button "Expert Help" at bounding box center [511, 306] width 88 height 31
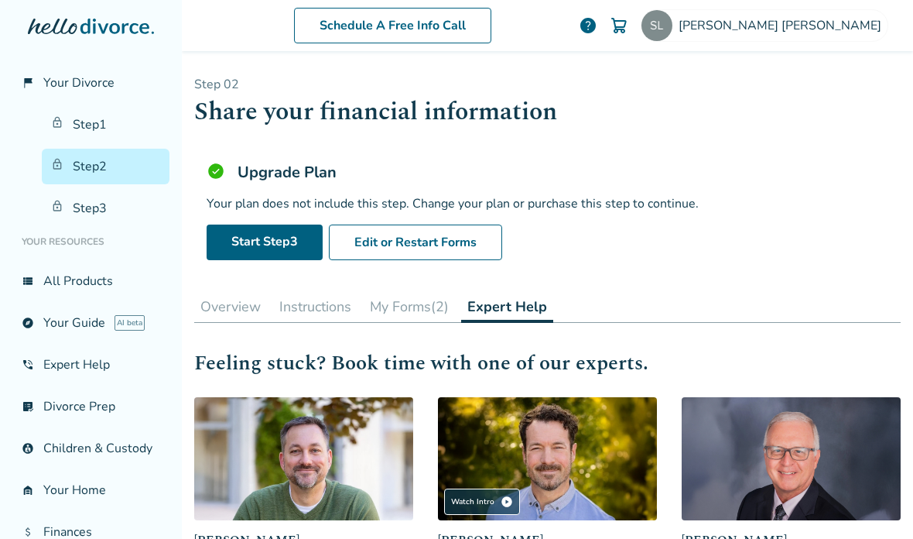
click at [428, 320] on button "My Forms (2)" at bounding box center [409, 306] width 91 height 31
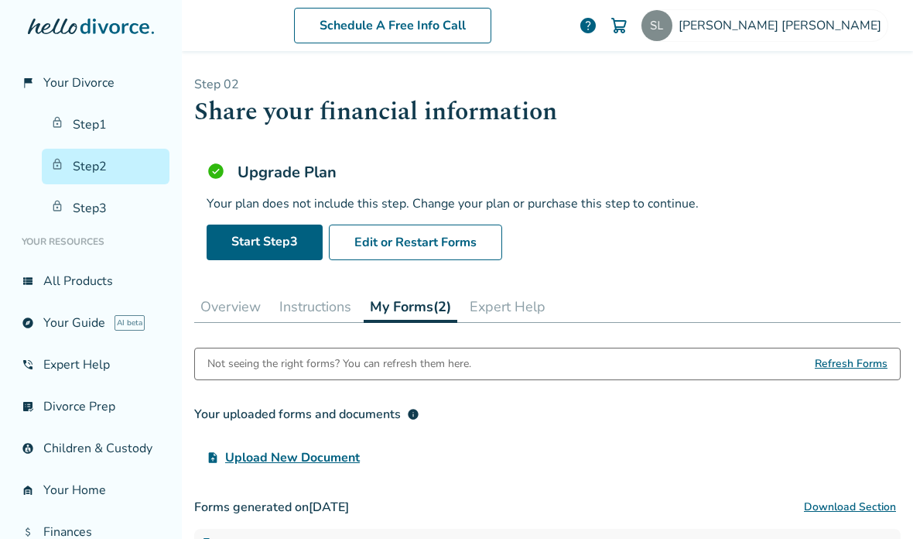
click at [313, 322] on button "Instructions" at bounding box center [315, 306] width 84 height 31
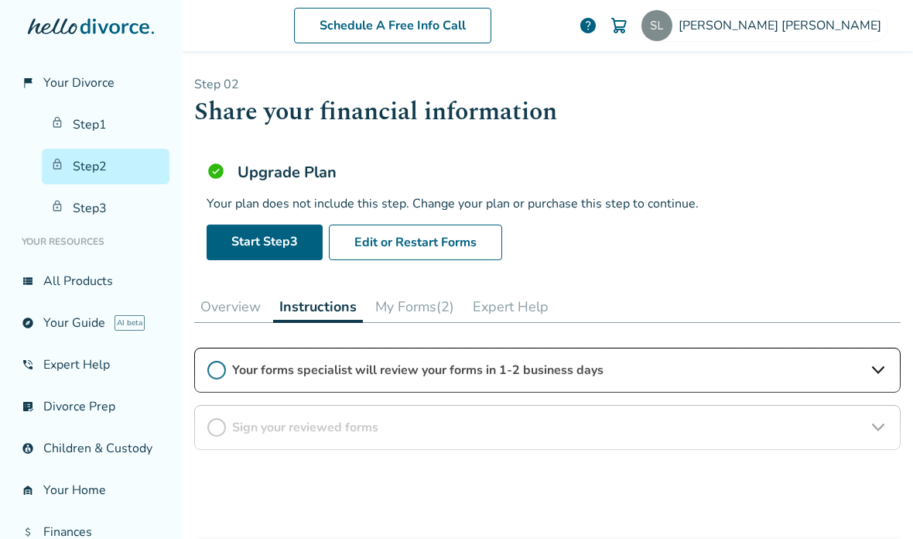
click at [245, 315] on button "Overview" at bounding box center [230, 306] width 73 height 31
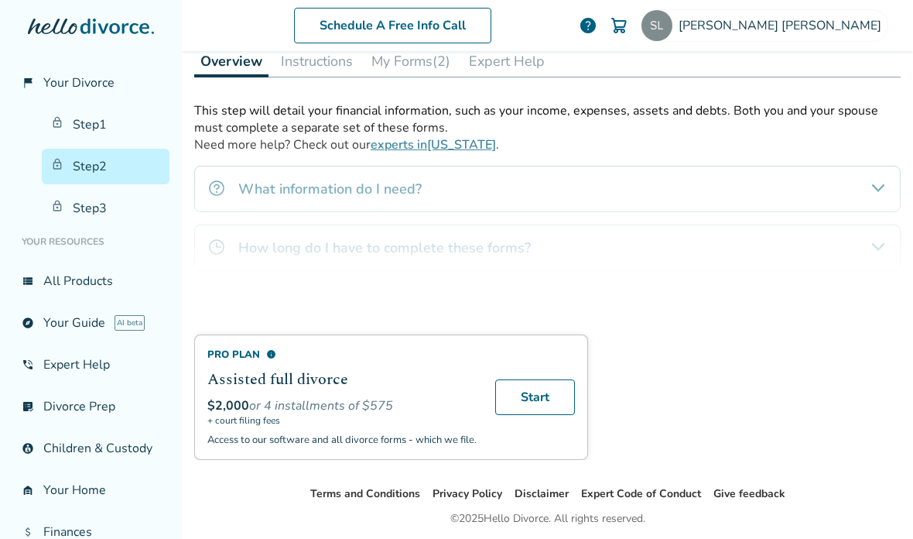
scroll to position [245, 0]
click at [486, 262] on div "Pro Plan info Assisted full divorce $2,000 or 4 installments of $575 + court fi…" at bounding box center [547, 282] width 707 height 358
click at [871, 189] on div "Pro Plan info Assisted full divorce $2,000 or 4 installments of $575 + court fi…" at bounding box center [547, 282] width 707 height 358
click at [830, 200] on div "Pro Plan info Assisted full divorce $2,000 or 4 installments of $575 + court fi…" at bounding box center [547, 282] width 707 height 358
click at [771, 242] on div "Pro Plan info Assisted full divorce $2,000 or 4 installments of $575 + court fi…" at bounding box center [547, 282] width 707 height 358
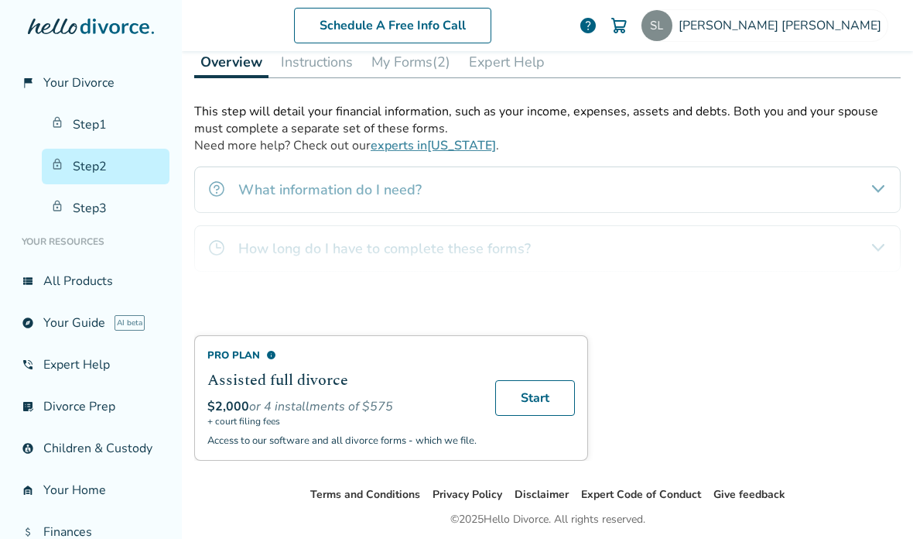
click at [643, 249] on div "Pro Plan info Assisted full divorce $2,000 or 4 installments of $575 + court fi…" at bounding box center [547, 282] width 707 height 358
click at [425, 159] on div "Pro Plan info Assisted full divorce $2,000 or 4 installments of $575 + court fi…" at bounding box center [547, 282] width 707 height 358
click at [443, 156] on div "Pro Plan info Assisted full divorce $2,000 or 4 installments of $575 + court fi…" at bounding box center [547, 282] width 707 height 358
click at [442, 155] on div "Pro Plan info Assisted full divorce $2,000 or 4 installments of $575 + court fi…" at bounding box center [547, 282] width 707 height 358
click at [581, 243] on div "Pro Plan info Assisted full divorce $2,000 or 4 installments of $575 + court fi…" at bounding box center [547, 282] width 707 height 358
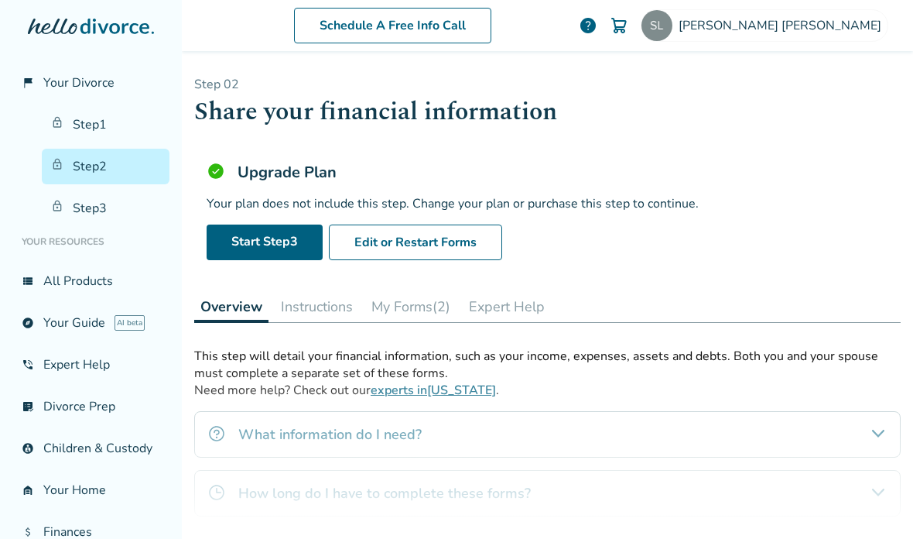
scroll to position [0, 0]
